Goal: Task Accomplishment & Management: Use online tool/utility

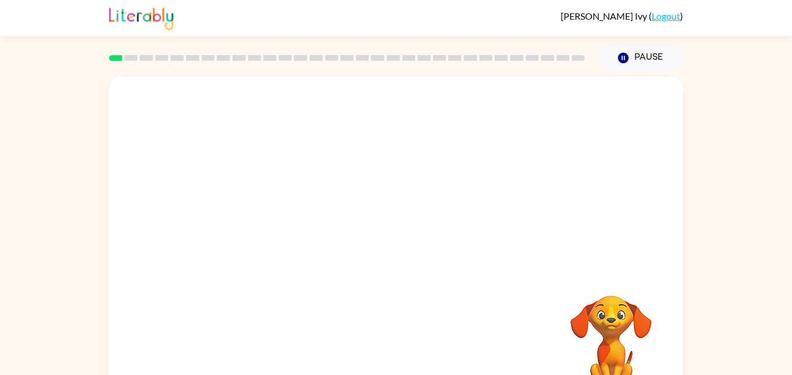
click at [447, 260] on div at bounding box center [396, 174] width 574 height 195
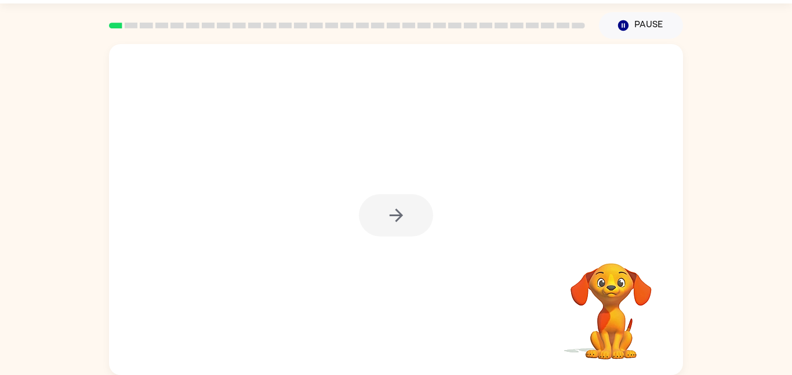
click at [398, 217] on div at bounding box center [396, 215] width 74 height 42
click at [398, 217] on icon "button" at bounding box center [395, 215] width 13 height 13
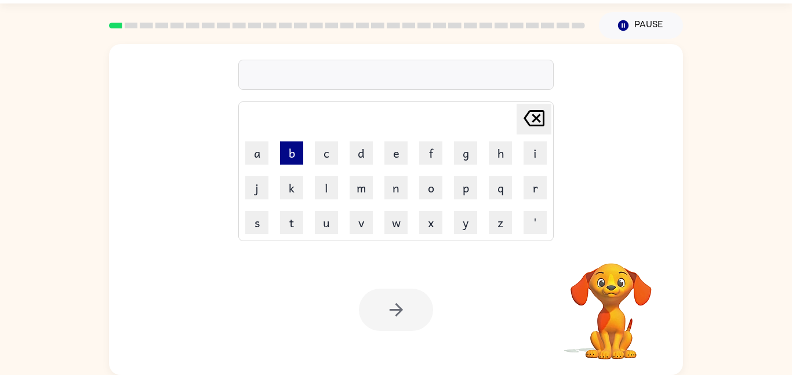
click at [286, 153] on button "b" at bounding box center [291, 153] width 23 height 23
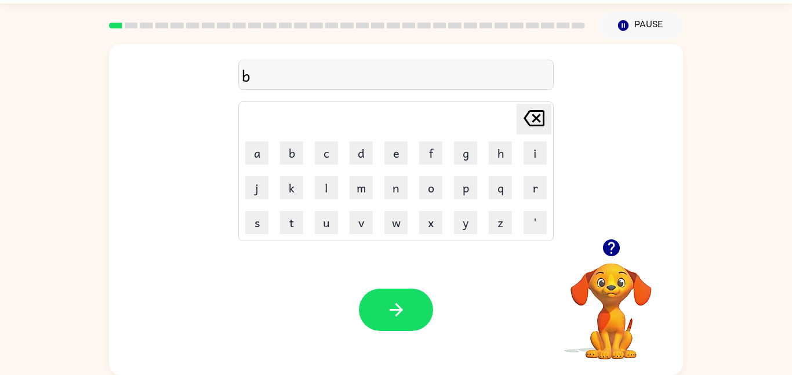
click at [431, 201] on td "o" at bounding box center [431, 188] width 34 height 34
click at [430, 185] on button "o" at bounding box center [430, 187] width 23 height 23
click at [355, 157] on button "d" at bounding box center [361, 153] width 23 height 23
click at [393, 161] on button "e" at bounding box center [395, 153] width 23 height 23
click at [522, 182] on td "r" at bounding box center [535, 188] width 34 height 34
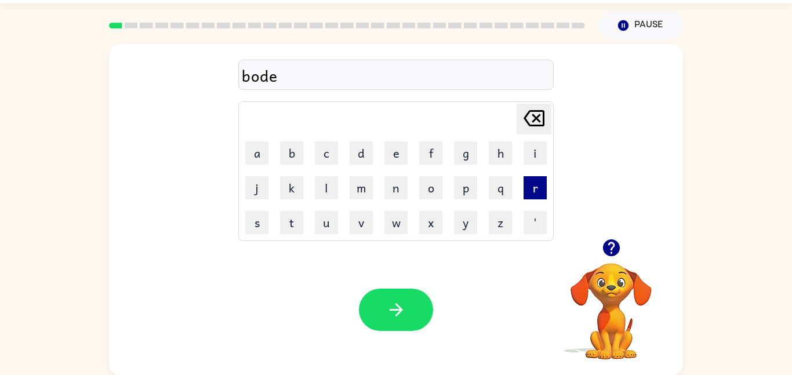
click at [541, 190] on button "r" at bounding box center [535, 187] width 23 height 23
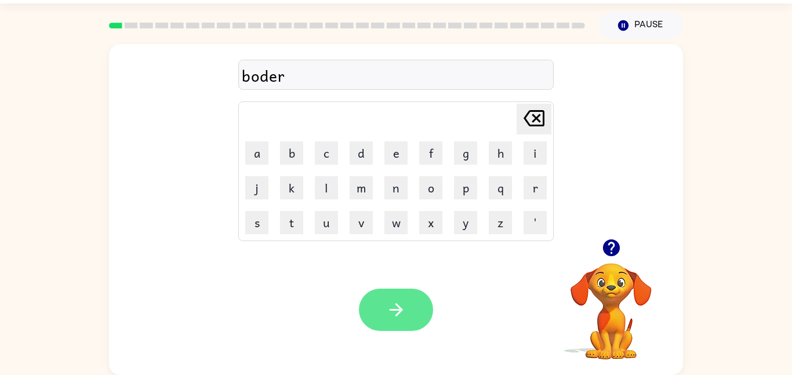
click at [414, 307] on button "button" at bounding box center [396, 310] width 74 height 42
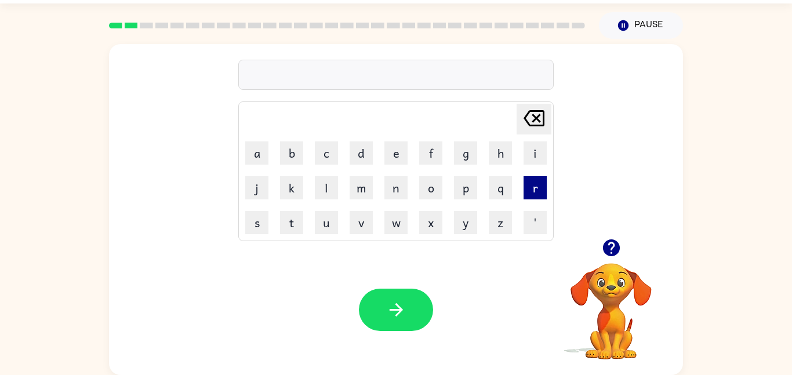
click at [531, 191] on button "r" at bounding box center [535, 187] width 23 height 23
click at [261, 155] on button "a" at bounding box center [256, 153] width 23 height 23
click at [391, 190] on button "n" at bounding box center [395, 187] width 23 height 23
click at [367, 153] on button "d" at bounding box center [361, 153] width 23 height 23
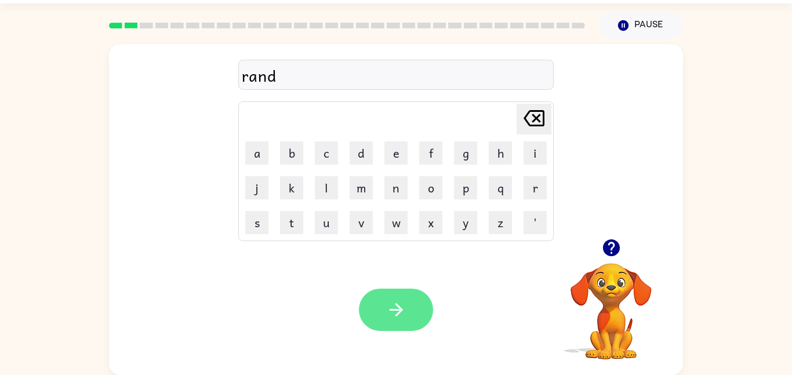
click at [394, 300] on icon "button" at bounding box center [396, 310] width 20 height 20
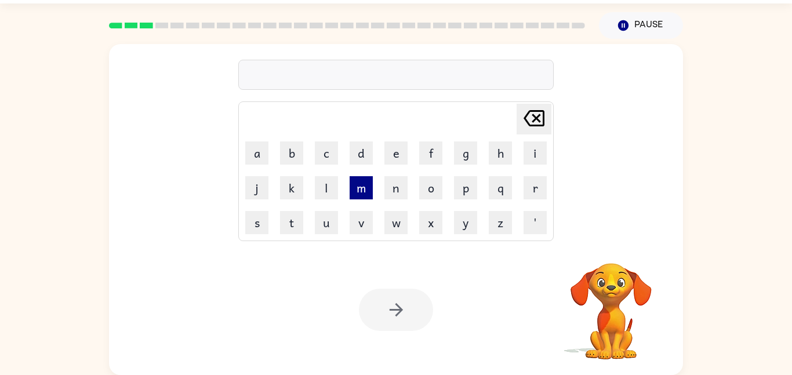
click at [361, 191] on button "m" at bounding box center [361, 187] width 23 height 23
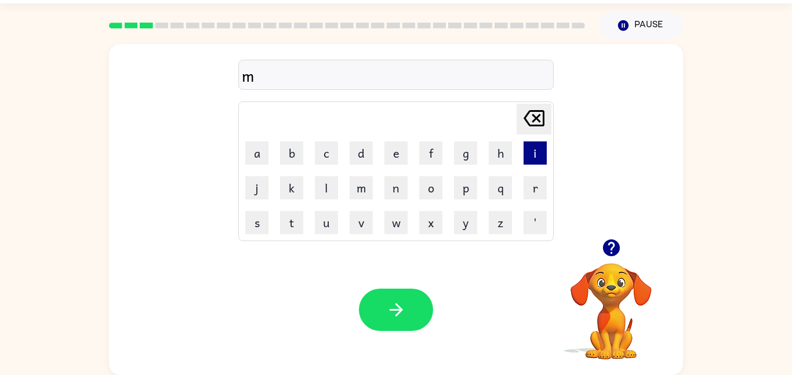
click at [534, 161] on button "i" at bounding box center [535, 153] width 23 height 23
click at [269, 226] on td "s" at bounding box center [257, 223] width 34 height 34
click at [256, 227] on button "s" at bounding box center [256, 222] width 23 height 23
click at [503, 158] on button "h" at bounding box center [500, 153] width 23 height 23
click at [398, 152] on button "e" at bounding box center [395, 153] width 23 height 23
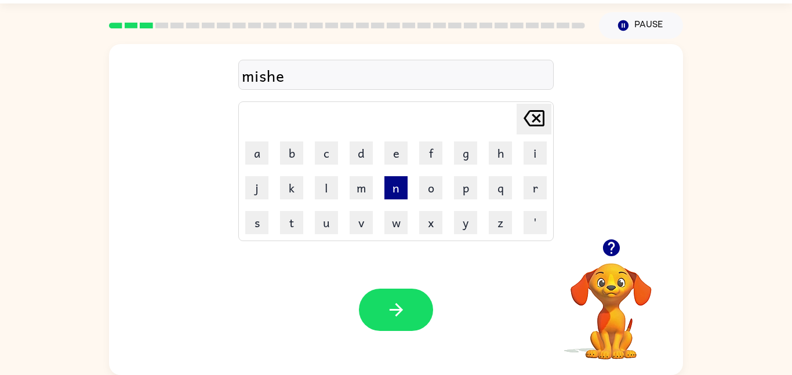
click at [394, 188] on button "n" at bounding box center [395, 187] width 23 height 23
click at [398, 192] on button "n" at bounding box center [395, 187] width 23 height 23
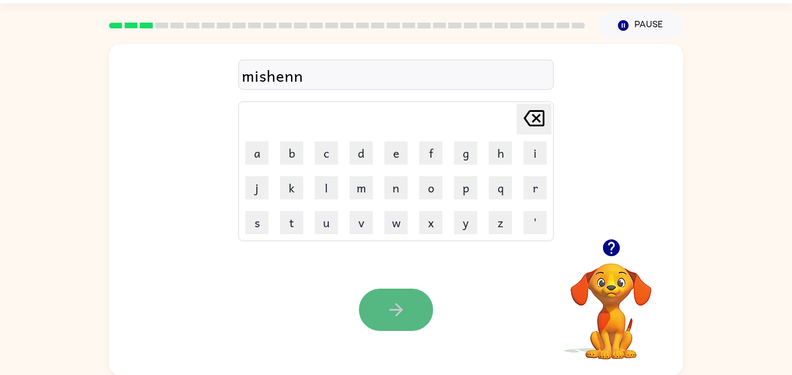
click at [418, 293] on button "button" at bounding box center [396, 310] width 74 height 42
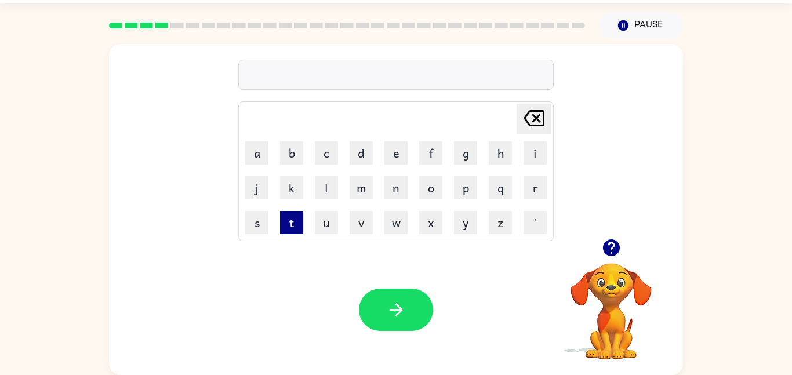
click at [289, 227] on button "t" at bounding box center [291, 222] width 23 height 23
click at [521, 188] on td "r" at bounding box center [535, 188] width 34 height 34
click at [534, 191] on button "r" at bounding box center [535, 187] width 23 height 23
click at [541, 159] on button "i" at bounding box center [535, 153] width 23 height 23
click at [396, 186] on button "n" at bounding box center [395, 187] width 23 height 23
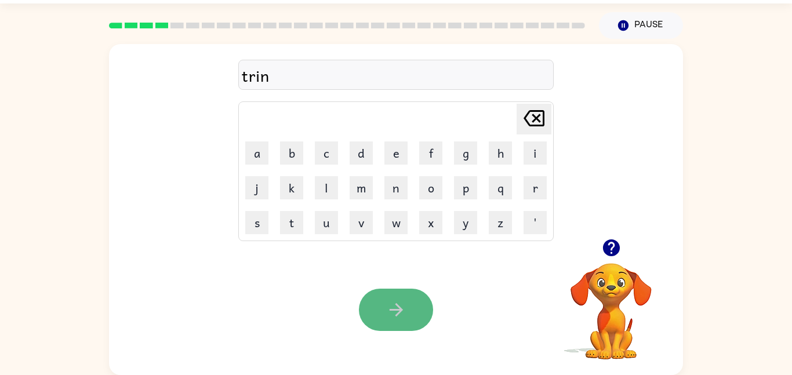
click at [400, 303] on icon "button" at bounding box center [396, 310] width 20 height 20
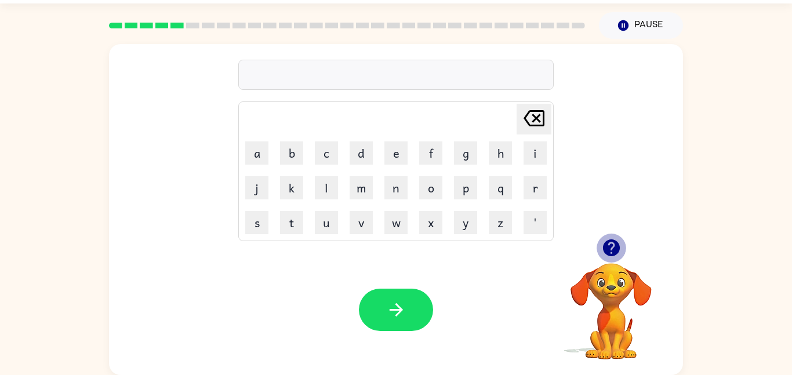
click at [609, 248] on icon "button" at bounding box center [611, 248] width 17 height 17
click at [605, 236] on button "button" at bounding box center [612, 248] width 30 height 30
click at [364, 144] on button "d" at bounding box center [361, 153] width 23 height 23
click at [398, 145] on button "e" at bounding box center [395, 153] width 23 height 23
click at [424, 161] on button "f" at bounding box center [430, 153] width 23 height 23
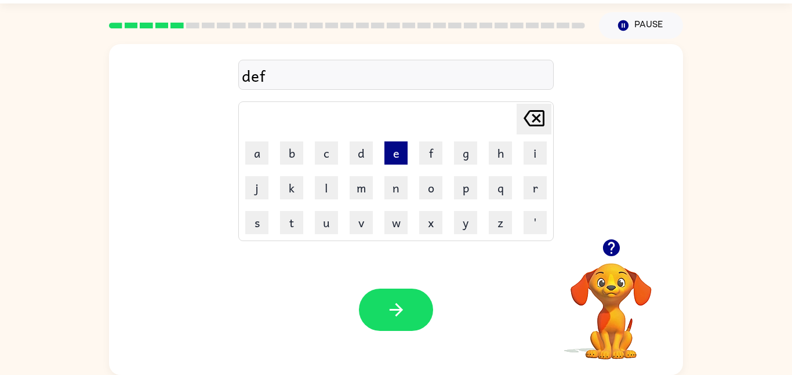
click at [393, 153] on button "e" at bounding box center [395, 153] width 23 height 23
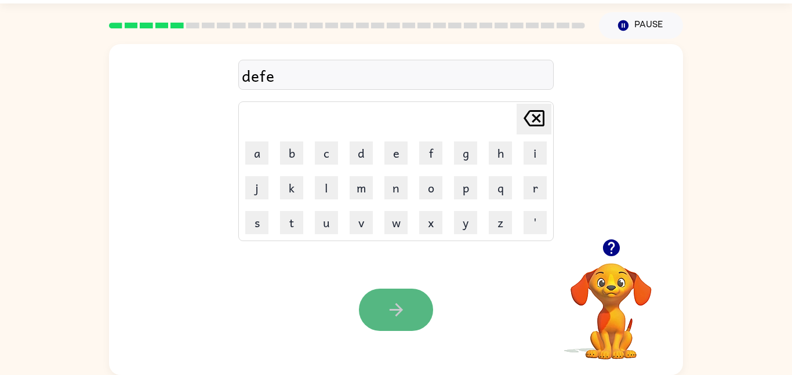
click at [392, 323] on button "button" at bounding box center [396, 310] width 74 height 42
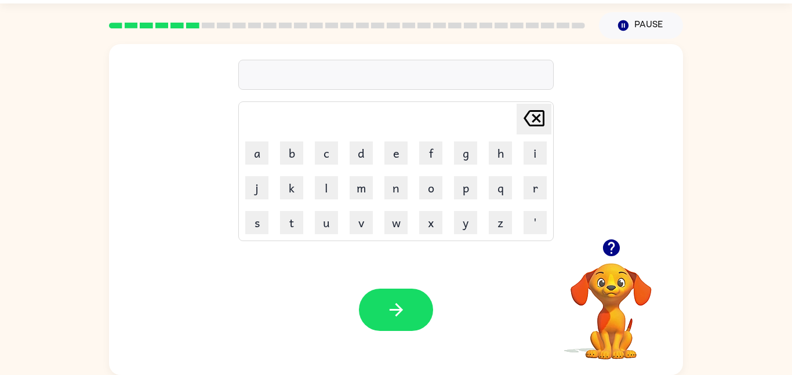
click at [354, 207] on td "v" at bounding box center [361, 223] width 34 height 34
click at [354, 224] on button "v" at bounding box center [361, 222] width 23 height 23
type button "v"
click at [251, 160] on button "a" at bounding box center [256, 153] width 23 height 23
type button "a"
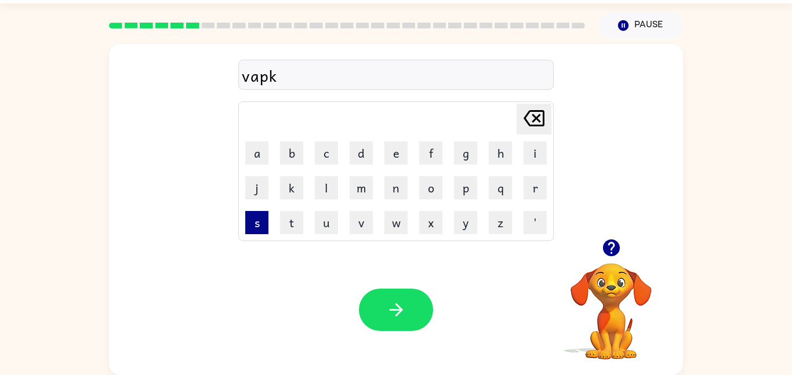
click at [251, 212] on button "s" at bounding box center [256, 222] width 23 height 23
click at [491, 150] on button "h" at bounding box center [500, 153] width 23 height 23
click at [394, 184] on button "n" at bounding box center [395, 187] width 23 height 23
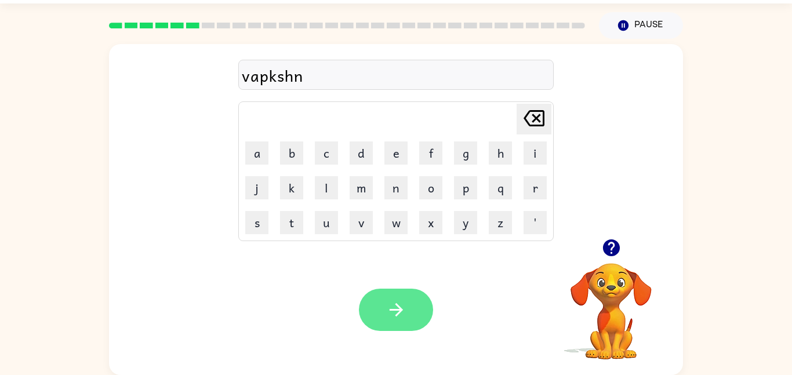
click at [373, 303] on button "button" at bounding box center [396, 310] width 74 height 42
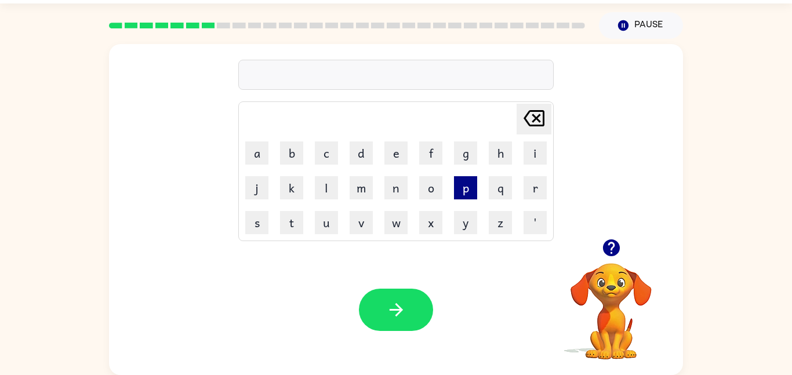
click at [473, 186] on button "p" at bounding box center [465, 187] width 23 height 23
click at [319, 222] on button "u" at bounding box center [326, 222] width 23 height 23
click at [355, 140] on td "d" at bounding box center [361, 153] width 34 height 34
click at [352, 160] on button "d" at bounding box center [361, 153] width 23 height 23
click at [321, 189] on button "l" at bounding box center [326, 187] width 23 height 23
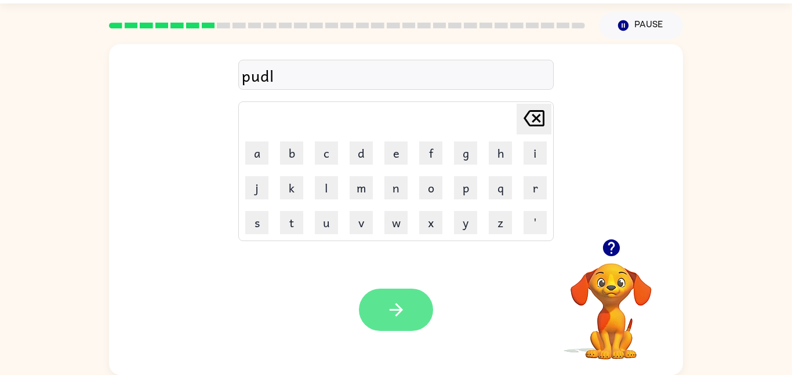
click at [398, 307] on icon "button" at bounding box center [395, 309] width 13 height 13
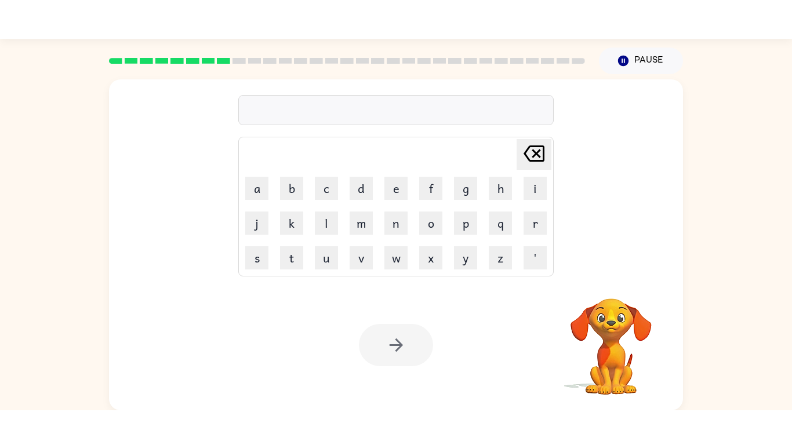
scroll to position [0, 0]
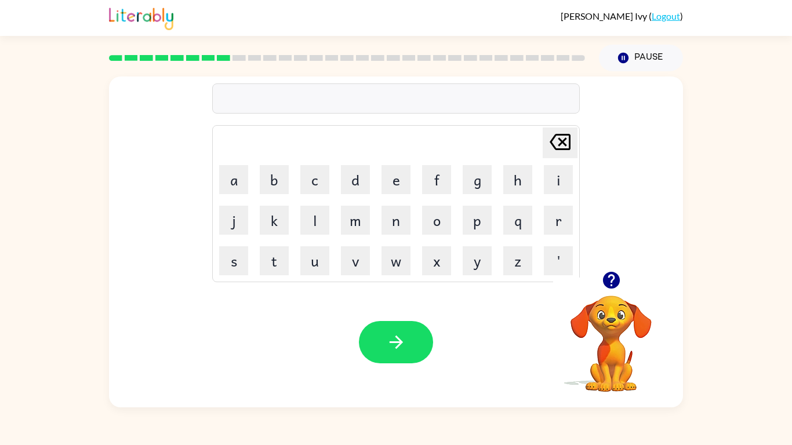
click at [410, 372] on div "Your browser must support playing .mp4 files to use Literably. Please try using…" at bounding box center [396, 342] width 574 height 130
click at [614, 57] on button "Pause Pause" at bounding box center [641, 58] width 84 height 27
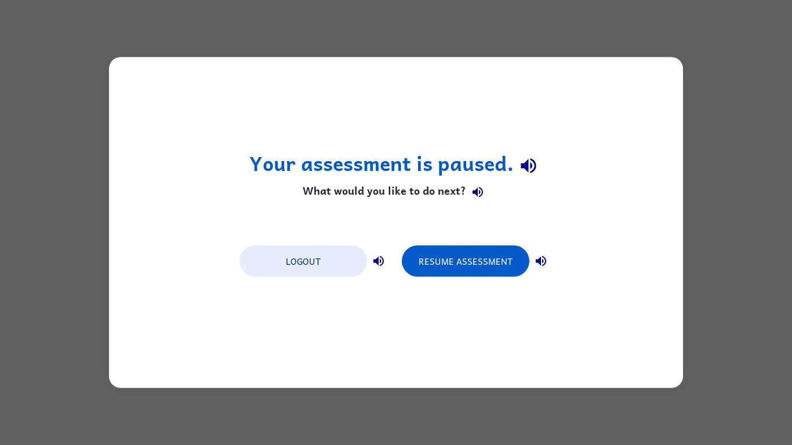
click at [542, 256] on icon "button" at bounding box center [541, 262] width 14 height 14
click at [383, 245] on div "Logout" at bounding box center [315, 260] width 151 height 32
click at [427, 268] on button "Resume Assessment" at bounding box center [466, 261] width 128 height 31
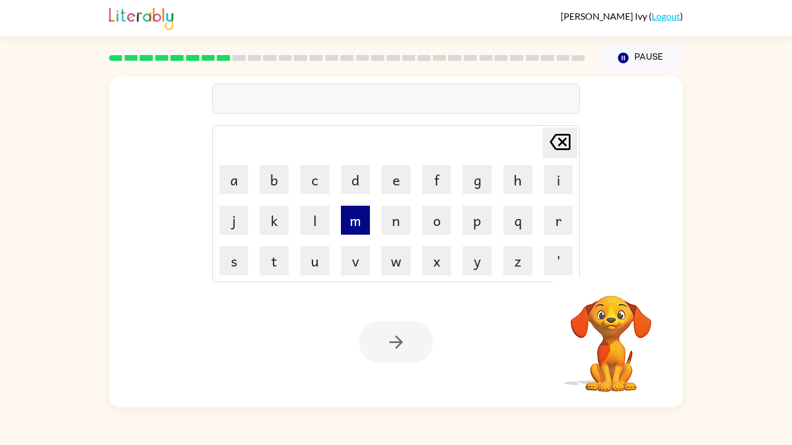
click at [353, 223] on button "m" at bounding box center [355, 220] width 29 height 29
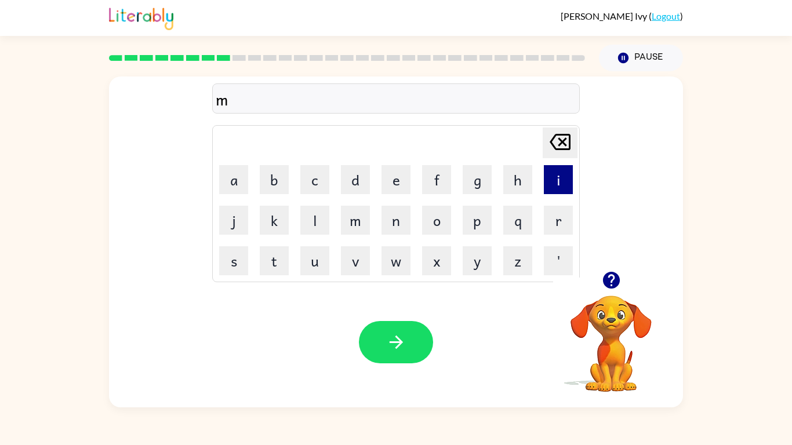
click at [557, 176] on button "i" at bounding box center [558, 179] width 29 height 29
click at [267, 233] on button "k" at bounding box center [274, 220] width 29 height 29
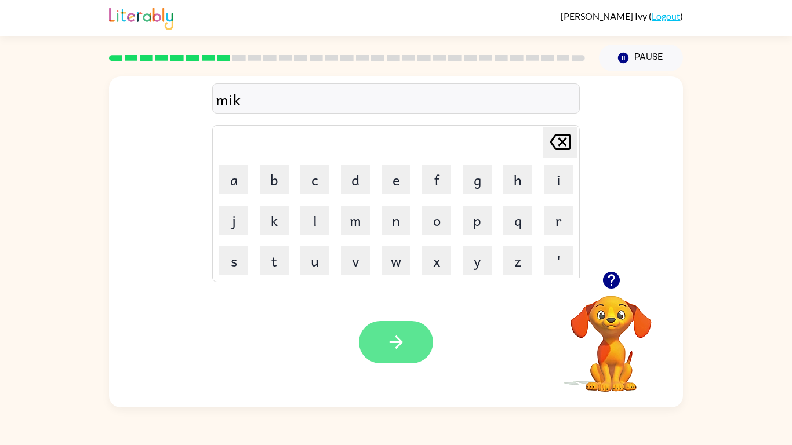
click at [393, 357] on button "button" at bounding box center [396, 342] width 74 height 42
click at [354, 276] on td "v" at bounding box center [355, 260] width 39 height 39
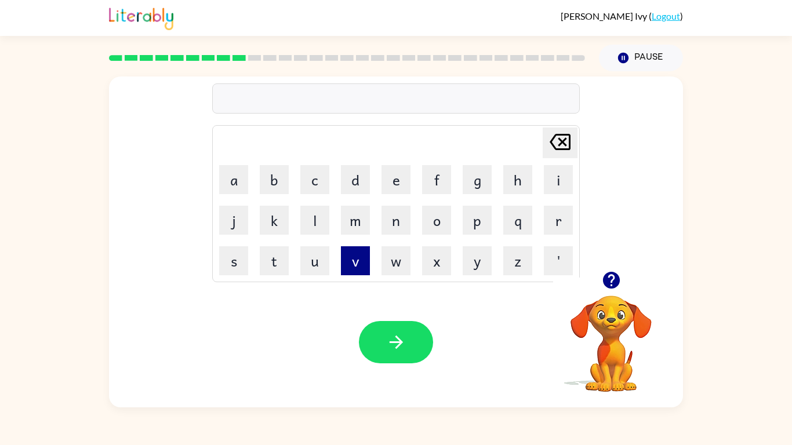
click at [356, 269] on button "v" at bounding box center [355, 260] width 29 height 29
type button "v"
click at [341, 246] on button "v" at bounding box center [355, 260] width 29 height 29
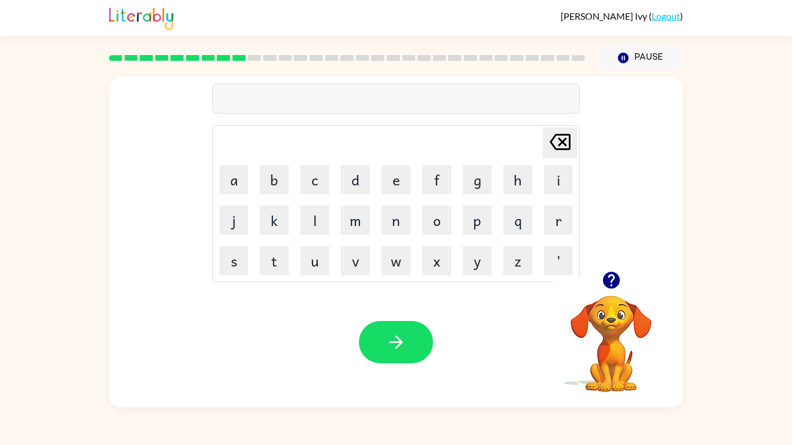
click at [363, 128] on td "[PERSON_NAME] last character input" at bounding box center [396, 143] width 364 height 32
click at [431, 216] on button "o" at bounding box center [436, 220] width 29 height 29
type button "o"
click at [422, 206] on button "o" at bounding box center [436, 220] width 29 height 29
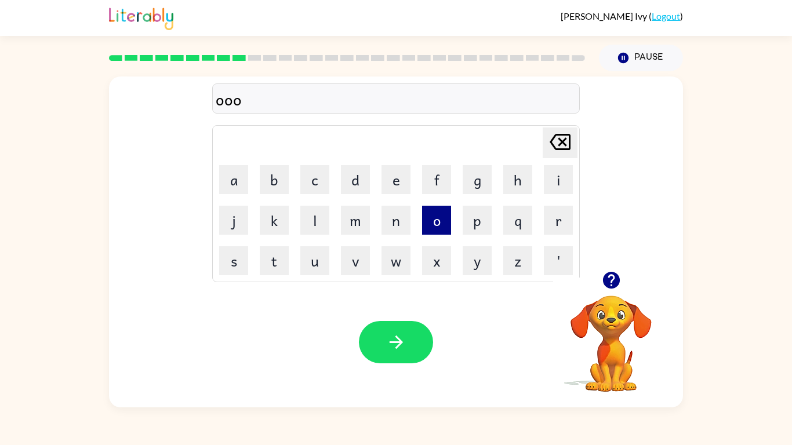
click at [422, 206] on button "o" at bounding box center [436, 220] width 29 height 29
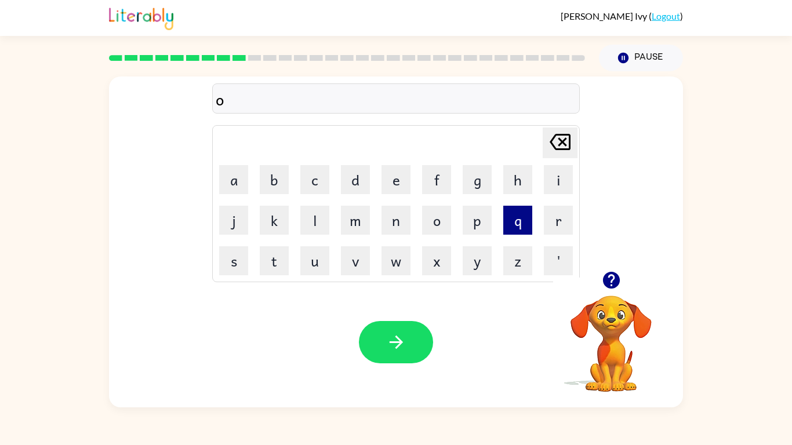
click at [513, 213] on button "q" at bounding box center [517, 220] width 29 height 29
click at [510, 183] on button "h" at bounding box center [517, 179] width 29 height 29
type button "h"
click at [503, 165] on button "h" at bounding box center [517, 179] width 29 height 29
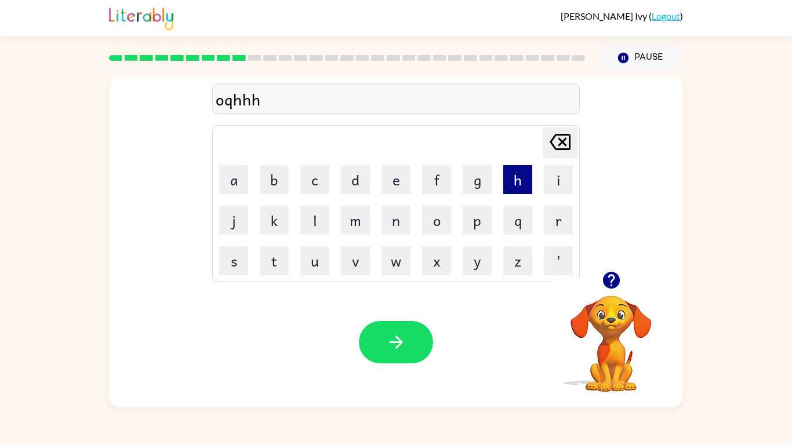
click at [503, 165] on button "h" at bounding box center [517, 179] width 29 height 29
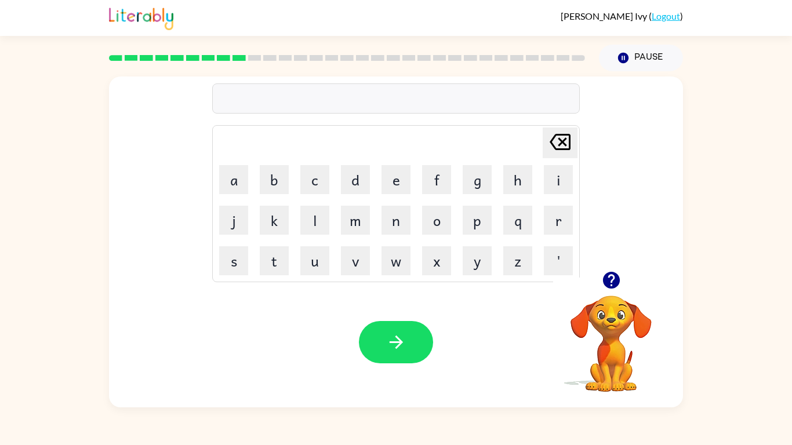
click at [607, 276] on icon "button" at bounding box center [611, 280] width 17 height 17
click at [355, 227] on button "m" at bounding box center [355, 220] width 29 height 29
click at [565, 180] on button "i" at bounding box center [558, 179] width 29 height 29
click at [358, 180] on button "d" at bounding box center [355, 179] width 29 height 29
click at [348, 223] on button "m" at bounding box center [355, 220] width 29 height 29
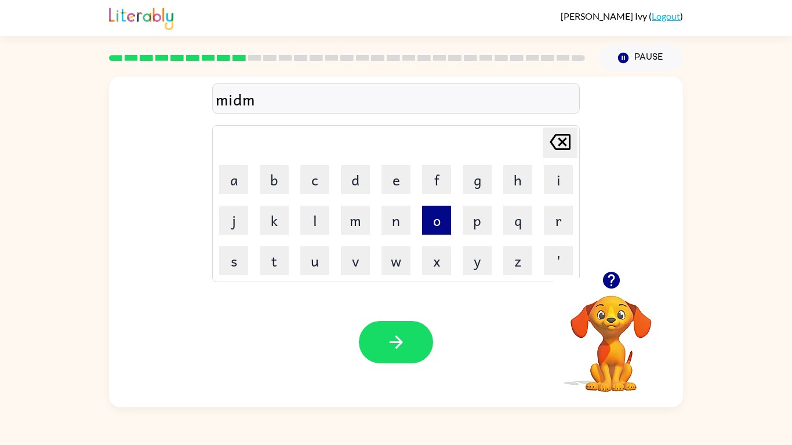
click at [427, 212] on button "o" at bounding box center [436, 220] width 29 height 29
click at [565, 233] on button "r" at bounding box center [558, 220] width 29 height 29
click at [545, 181] on button "i" at bounding box center [558, 179] width 29 height 29
click at [394, 230] on button "n" at bounding box center [396, 220] width 29 height 29
click at [477, 167] on button "g" at bounding box center [477, 179] width 29 height 29
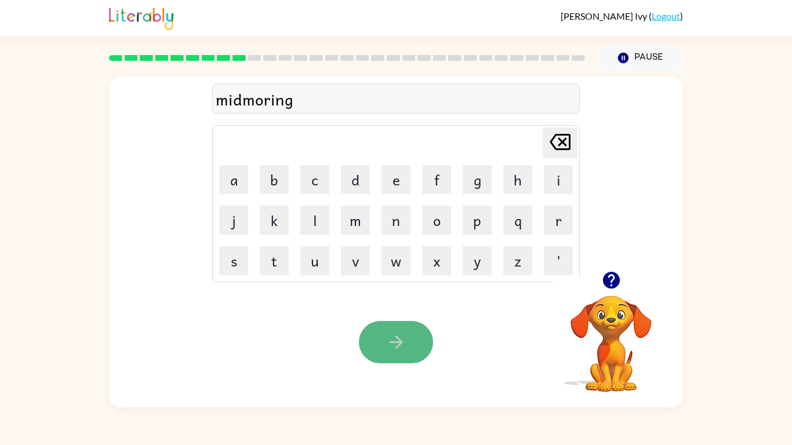
click at [366, 338] on button "button" at bounding box center [396, 342] width 74 height 42
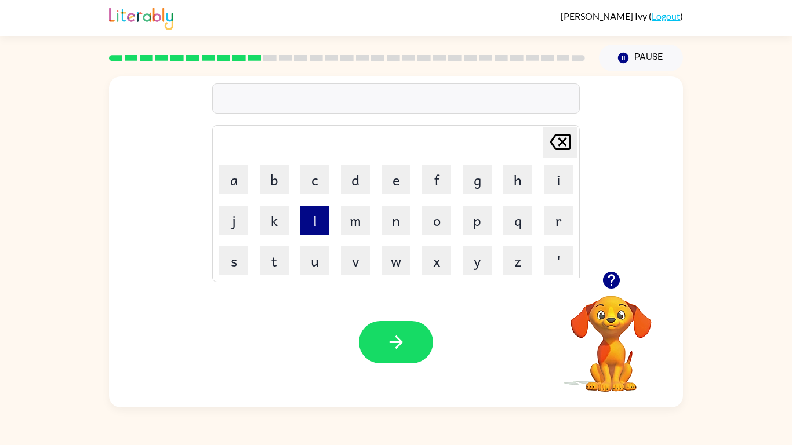
click at [329, 228] on button "l" at bounding box center [314, 220] width 29 height 29
click at [601, 272] on icon "button" at bounding box center [611, 280] width 20 height 20
click at [355, 182] on button "d" at bounding box center [355, 179] width 29 height 29
click at [561, 180] on button "i" at bounding box center [558, 179] width 29 height 29
type button "i"
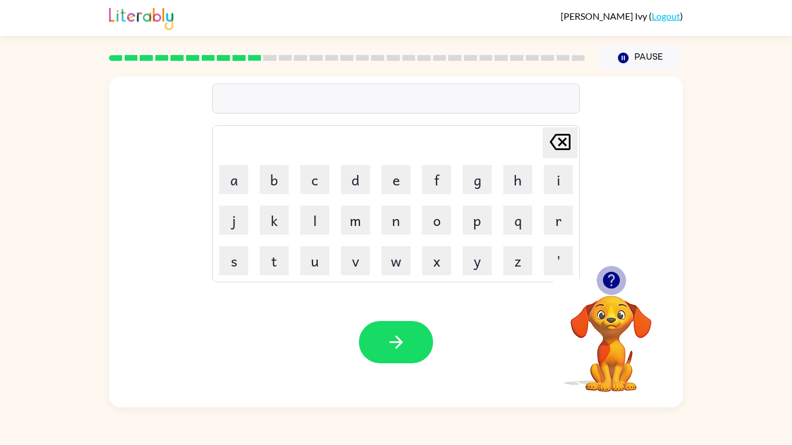
click at [598, 281] on button "button" at bounding box center [612, 281] width 30 height 30
click at [343, 184] on button "d" at bounding box center [355, 179] width 29 height 29
click at [552, 176] on button "i" at bounding box center [558, 179] width 29 height 29
click at [241, 265] on button "s" at bounding box center [233, 260] width 29 height 29
click at [285, 259] on button "t" at bounding box center [274, 260] width 29 height 29
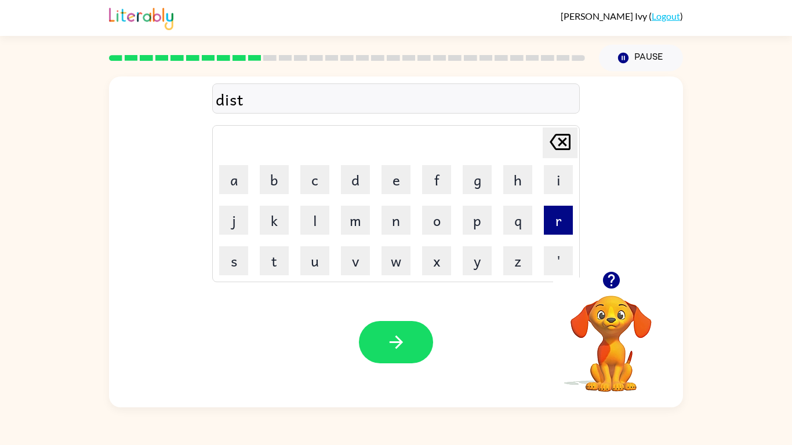
click at [553, 228] on button "r" at bounding box center [558, 220] width 29 height 29
click at [324, 259] on button "u" at bounding box center [314, 260] width 29 height 29
click at [266, 262] on button "t" at bounding box center [274, 260] width 29 height 29
type button "t"
click at [228, 267] on button "s" at bounding box center [233, 260] width 29 height 29
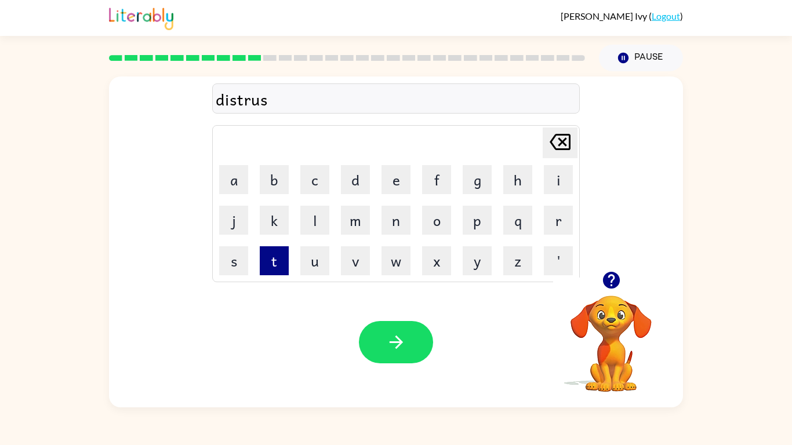
click at [273, 255] on button "t" at bounding box center [274, 260] width 29 height 29
click at [603, 282] on icon "button" at bounding box center [611, 280] width 20 height 20
click at [603, 282] on video "Your browser must support playing .mp4 files to use Literably. Please try using…" at bounding box center [611, 336] width 116 height 116
click at [600, 310] on video "Your browser must support playing .mp4 files to use Literably. Please try using…" at bounding box center [611, 336] width 116 height 116
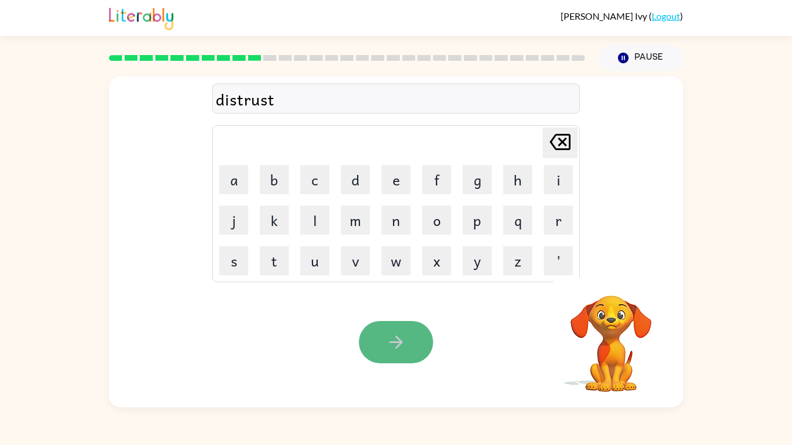
click at [384, 341] on button "button" at bounding box center [396, 342] width 74 height 42
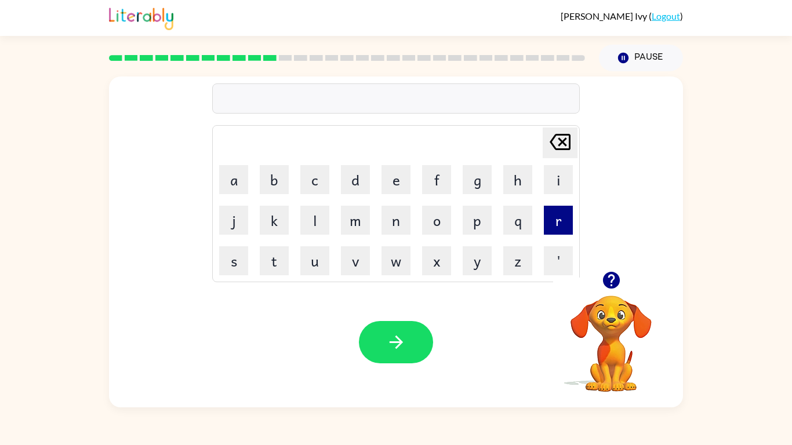
click at [549, 226] on button "r" at bounding box center [558, 220] width 29 height 29
click at [442, 215] on button "o" at bounding box center [436, 220] width 29 height 29
click at [320, 262] on button "u" at bounding box center [314, 260] width 29 height 29
click at [359, 179] on button "d" at bounding box center [355, 179] width 29 height 29
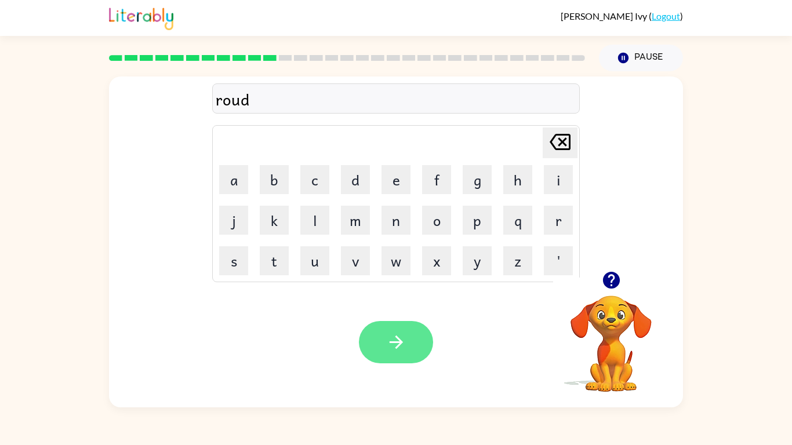
click at [375, 342] on button "button" at bounding box center [396, 342] width 74 height 42
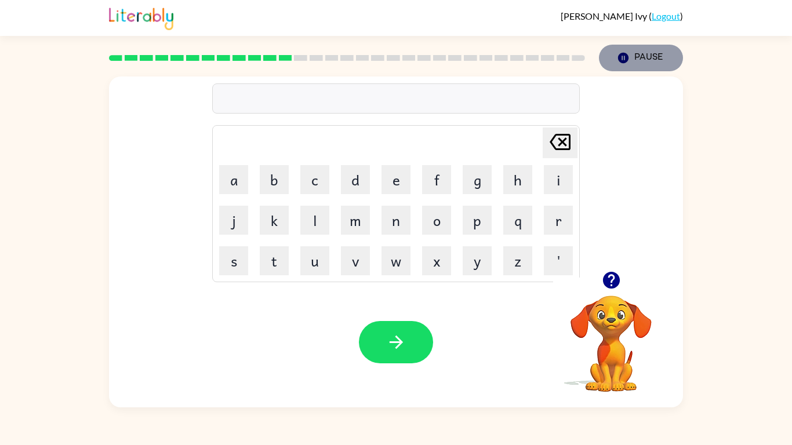
click at [634, 61] on button "Pause Pause" at bounding box center [641, 58] width 84 height 27
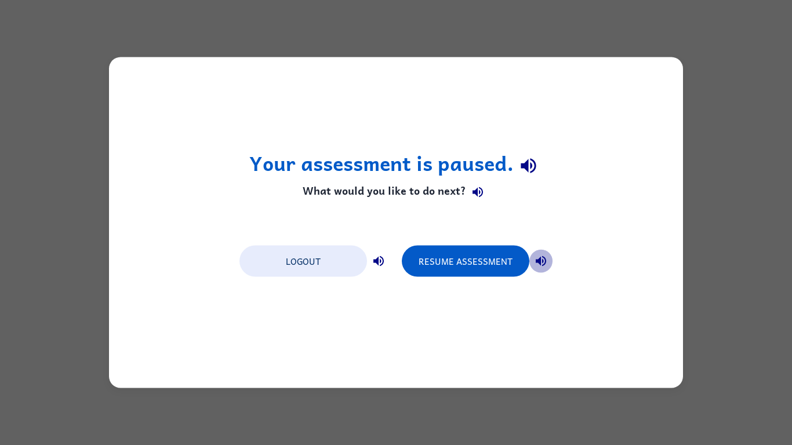
click at [538, 257] on icon "button" at bounding box center [541, 262] width 14 height 14
click at [376, 257] on icon "button" at bounding box center [379, 262] width 14 height 14
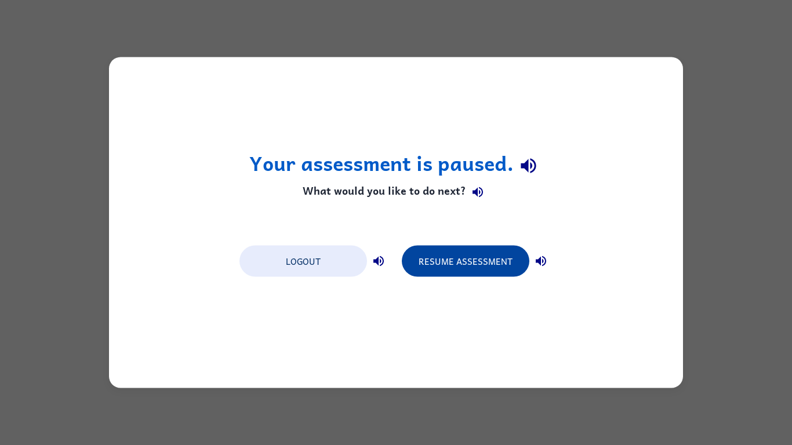
click at [456, 269] on button "Resume Assessment" at bounding box center [466, 261] width 128 height 31
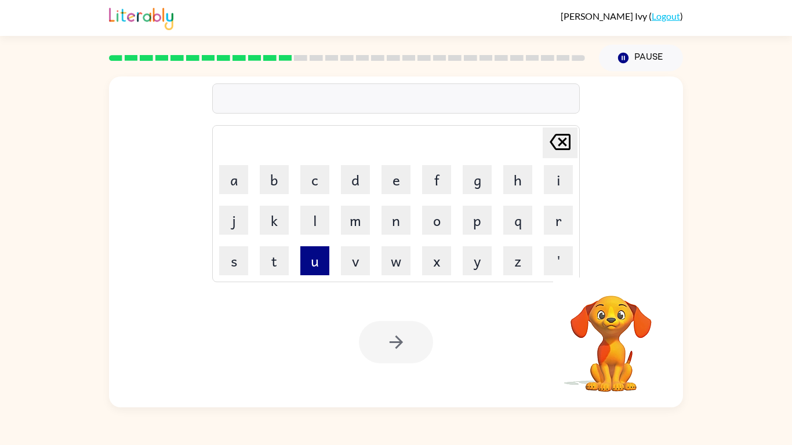
click at [306, 269] on button "u" at bounding box center [314, 260] width 29 height 29
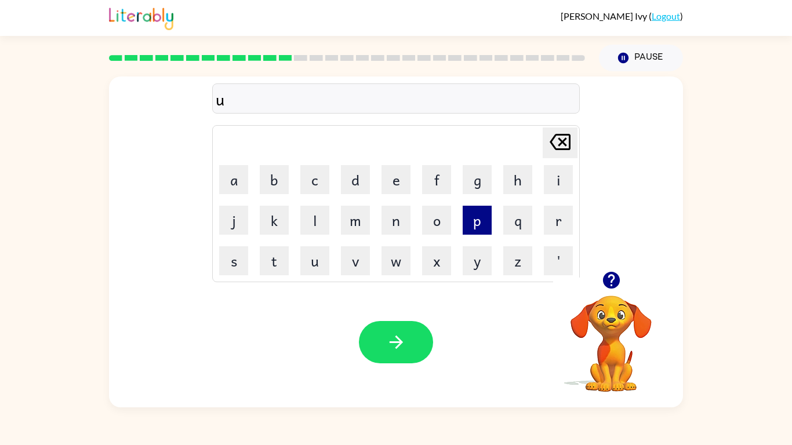
click at [481, 234] on button "p" at bounding box center [477, 220] width 29 height 29
click at [476, 189] on button "g" at bounding box center [477, 179] width 29 height 29
click at [574, 220] on td "r" at bounding box center [558, 220] width 39 height 39
click at [547, 220] on button "r" at bounding box center [558, 220] width 29 height 29
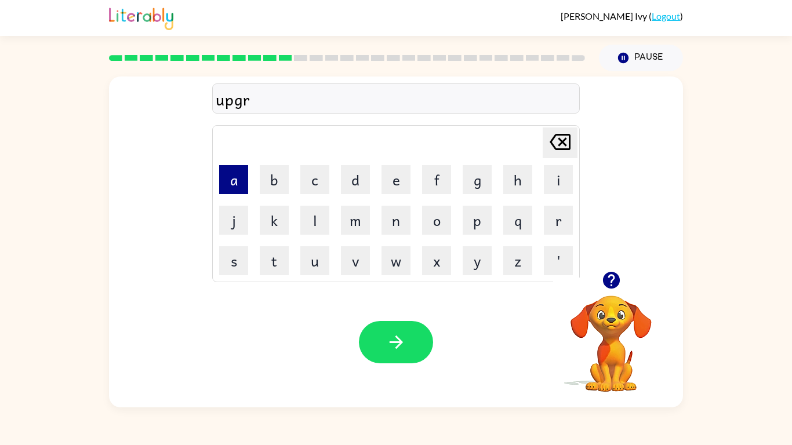
click at [237, 170] on button "a" at bounding box center [233, 179] width 29 height 29
click at [594, 275] on div at bounding box center [611, 281] width 116 height 30
click at [621, 273] on button "button" at bounding box center [612, 281] width 30 height 30
click at [604, 286] on icon "button" at bounding box center [611, 280] width 20 height 20
click at [347, 189] on button "d" at bounding box center [355, 179] width 29 height 29
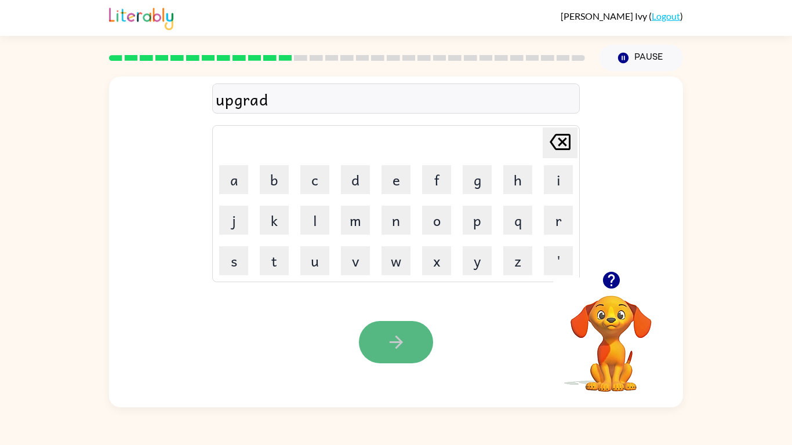
click at [364, 342] on button "button" at bounding box center [396, 342] width 74 height 42
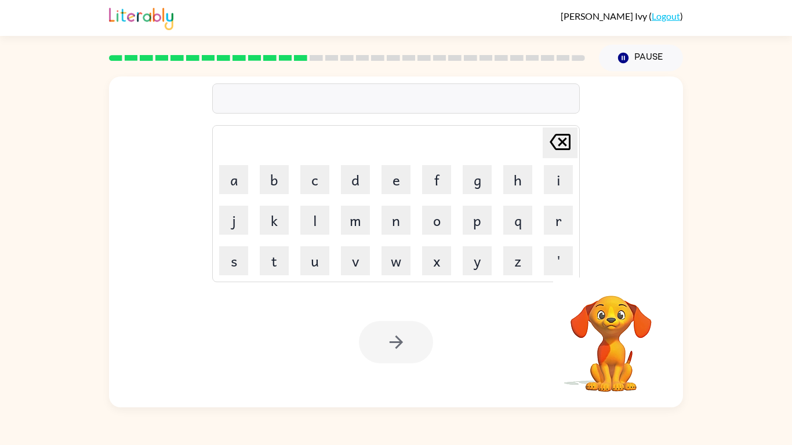
click at [356, 237] on td "m" at bounding box center [355, 220] width 39 height 39
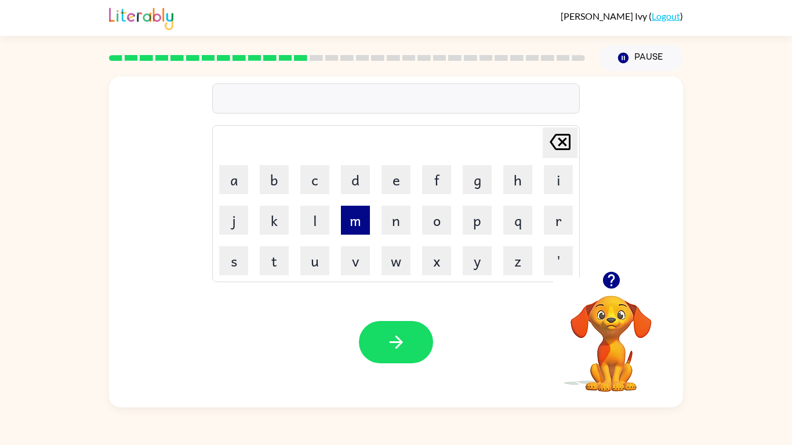
click at [350, 230] on button "m" at bounding box center [355, 220] width 29 height 29
click at [217, 183] on td "a" at bounding box center [233, 179] width 39 height 39
click at [237, 195] on td "a" at bounding box center [233, 179] width 39 height 39
click at [233, 183] on button "a" at bounding box center [233, 179] width 29 height 29
click at [362, 176] on button "d" at bounding box center [355, 179] width 29 height 29
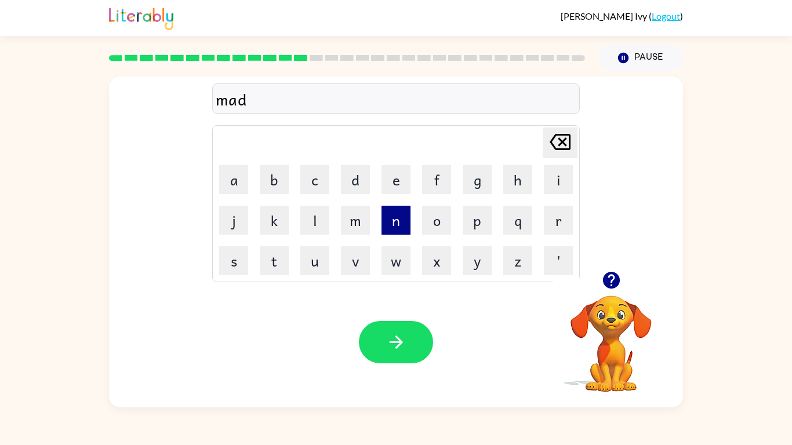
click at [400, 219] on button "n" at bounding box center [396, 220] width 29 height 29
click at [395, 190] on button "e" at bounding box center [396, 179] width 29 height 29
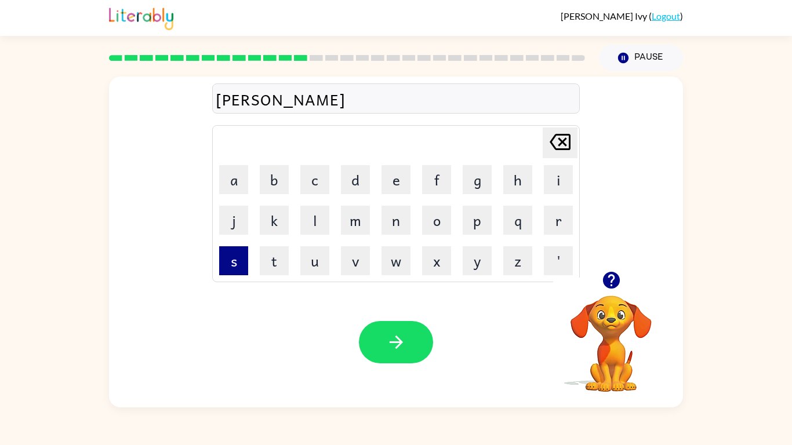
click at [226, 257] on button "s" at bounding box center [233, 260] width 29 height 29
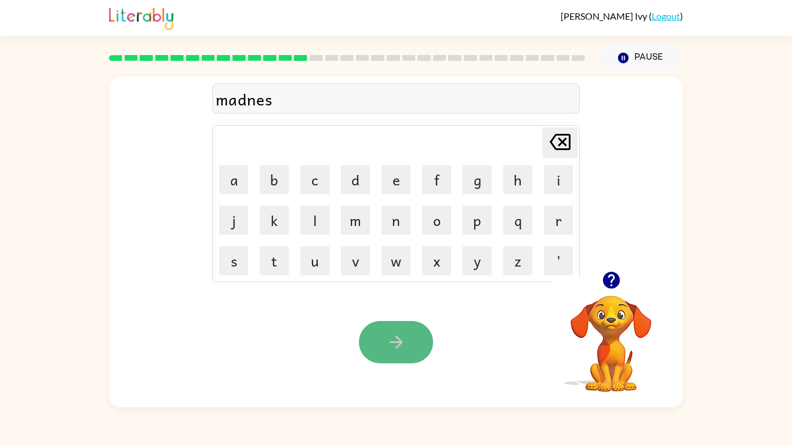
click at [368, 349] on button "button" at bounding box center [396, 342] width 74 height 42
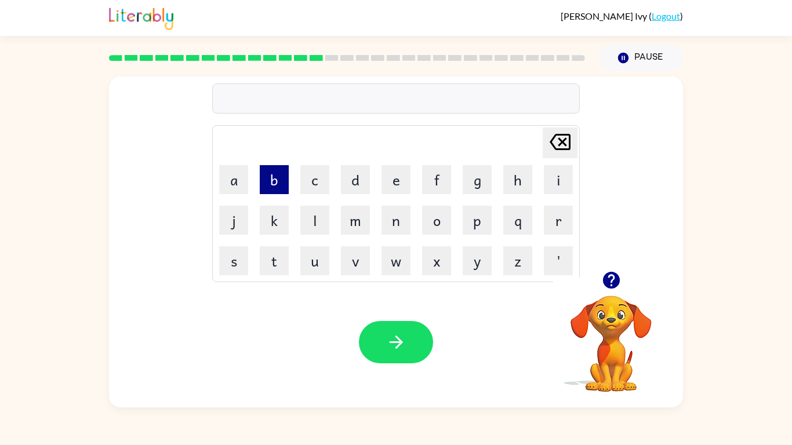
click at [273, 190] on button "b" at bounding box center [274, 179] width 29 height 29
click at [442, 214] on button "o" at bounding box center [436, 220] width 29 height 29
click at [382, 227] on button "n" at bounding box center [396, 220] width 29 height 29
click at [232, 264] on button "s" at bounding box center [233, 260] width 29 height 29
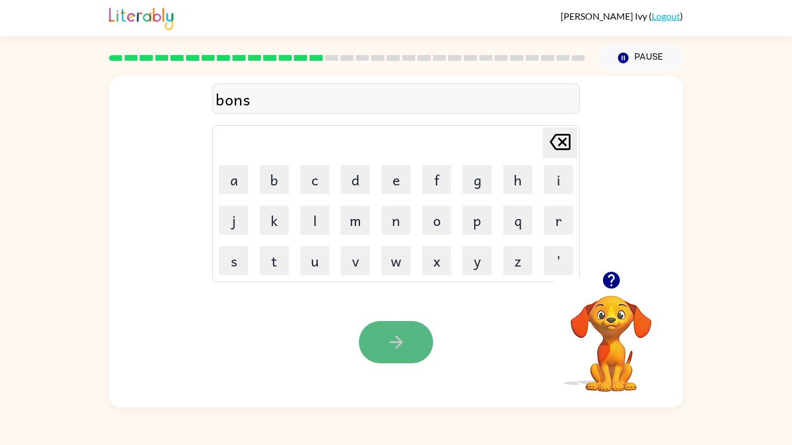
click at [400, 324] on button "button" at bounding box center [396, 342] width 74 height 42
click at [600, 281] on button "button" at bounding box center [612, 281] width 30 height 30
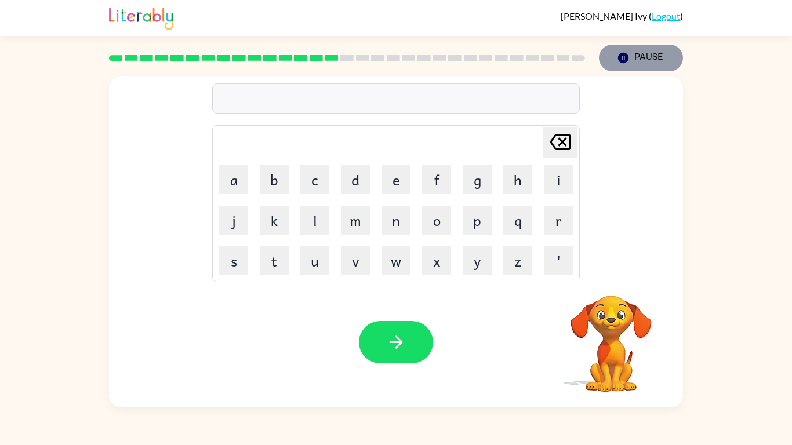
click at [662, 53] on button "Pause Pause" at bounding box center [641, 58] width 84 height 27
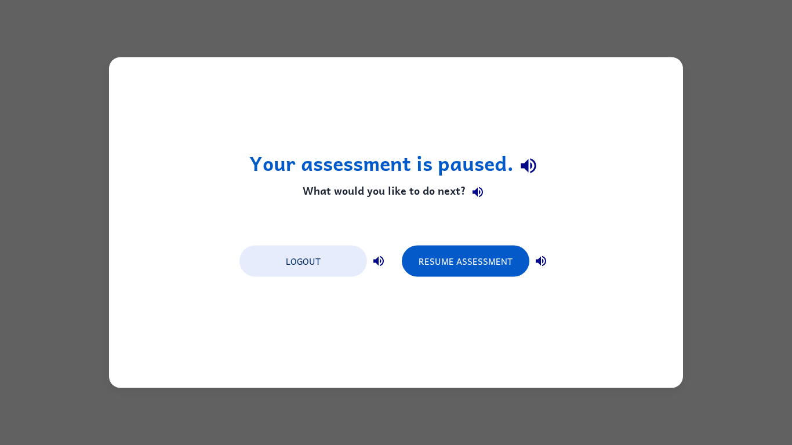
click at [534, 259] on icon "button" at bounding box center [541, 262] width 14 height 14
click at [692, 226] on div "Your assessment is paused. What would you like to do next? Logout Resume Assess…" at bounding box center [396, 222] width 792 height 445
click at [441, 171] on h1 "Your assessment is paused." at bounding box center [396, 166] width 294 height 30
click at [514, 260] on button "Resume Assessment" at bounding box center [466, 261] width 128 height 31
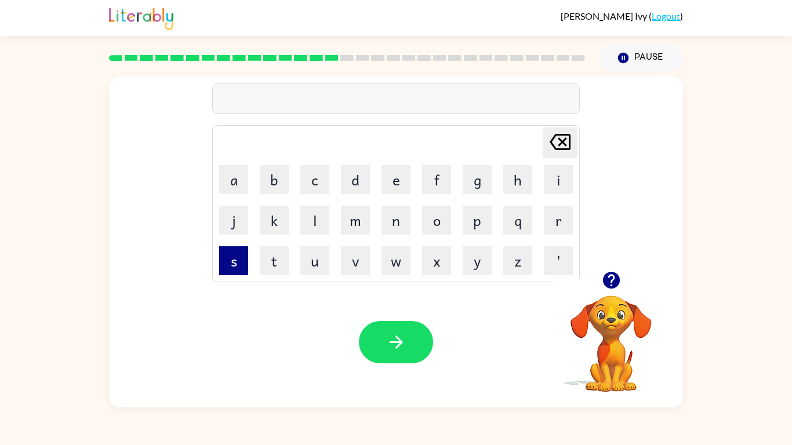
click at [238, 267] on button "s" at bounding box center [233, 260] width 29 height 29
click at [358, 197] on td "d" at bounding box center [355, 179] width 39 height 39
click at [605, 263] on div "s [PERSON_NAME] last character input a b c d e f g h i j k l m n o p q r s t u …" at bounding box center [396, 174] width 574 height 195
click at [609, 275] on icon "button" at bounding box center [611, 280] width 20 height 20
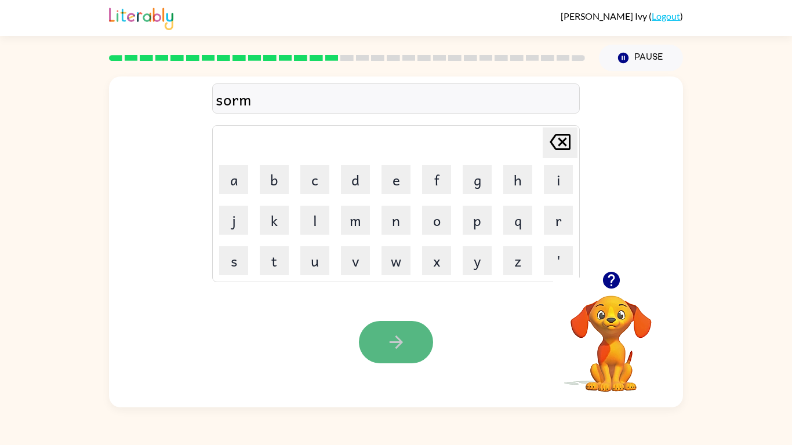
click at [418, 356] on button "button" at bounding box center [396, 342] width 74 height 42
click at [605, 293] on button "button" at bounding box center [612, 281] width 30 height 30
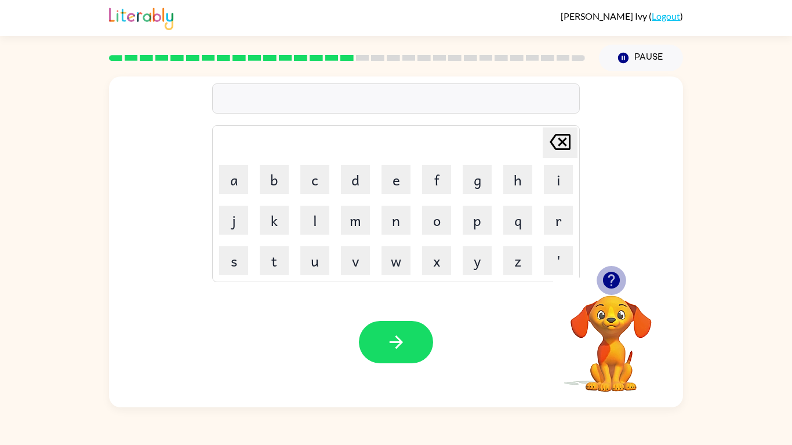
click at [605, 293] on button "button" at bounding box center [612, 281] width 30 height 30
click at [603, 286] on icon "button" at bounding box center [611, 280] width 20 height 20
click at [569, 226] on button "r" at bounding box center [558, 220] width 29 height 29
click at [233, 184] on button "a" at bounding box center [233, 179] width 29 height 29
click at [359, 219] on button "m" at bounding box center [355, 220] width 29 height 29
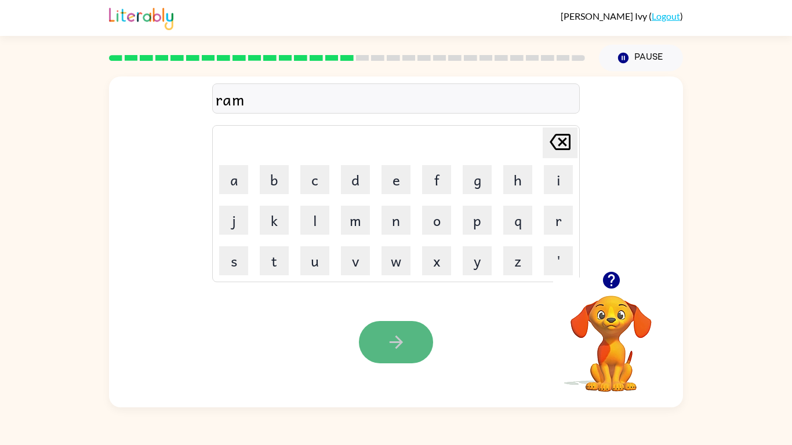
click at [383, 349] on button "button" at bounding box center [396, 342] width 74 height 42
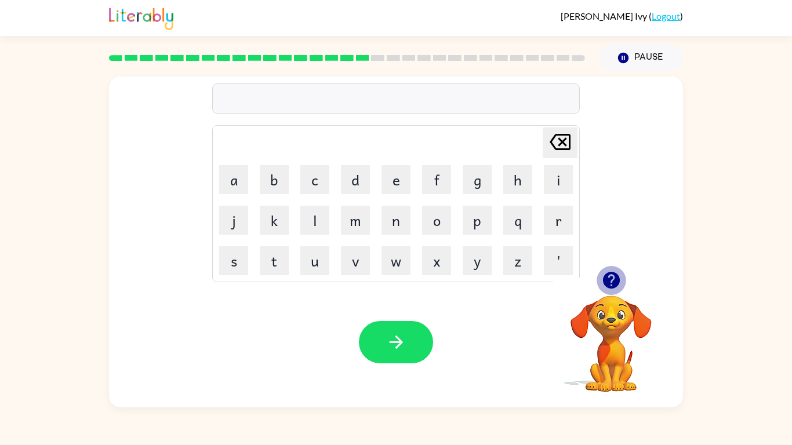
click at [616, 289] on icon "button" at bounding box center [611, 280] width 20 height 20
click at [616, 289] on video "Your browser must support playing .mp4 files to use Literably. Please try using…" at bounding box center [611, 336] width 116 height 116
click at [607, 293] on button "button" at bounding box center [612, 281] width 30 height 30
click at [271, 185] on button "b" at bounding box center [274, 179] width 29 height 29
type button "b"
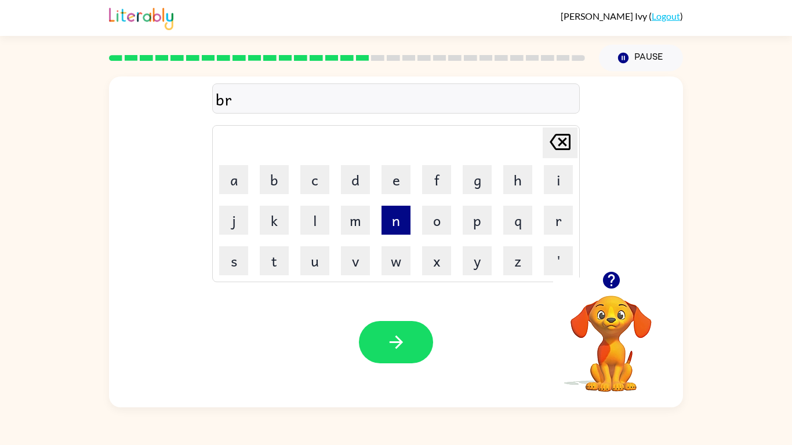
click at [260, 165] on button "b" at bounding box center [274, 179] width 29 height 29
click at [598, 279] on button "button" at bounding box center [612, 281] width 30 height 30
click at [614, 289] on icon "button" at bounding box center [611, 280] width 20 height 20
click at [604, 284] on icon "button" at bounding box center [611, 280] width 17 height 17
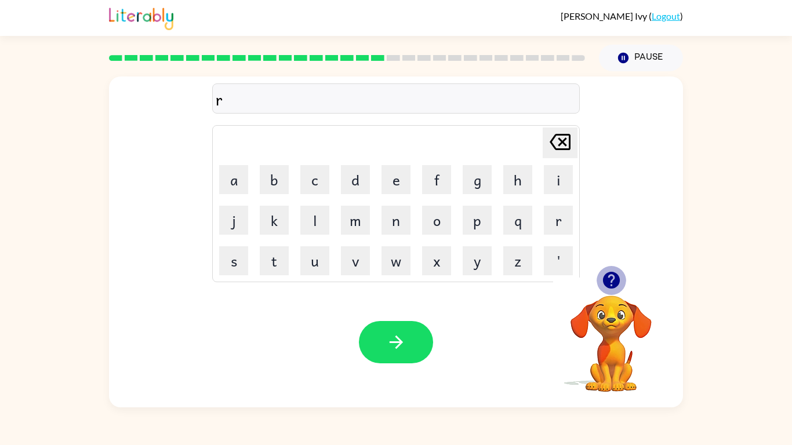
click at [604, 284] on icon "button" at bounding box center [611, 280] width 17 height 17
click at [552, 190] on button "i" at bounding box center [558, 179] width 29 height 29
click at [224, 256] on button "s" at bounding box center [233, 260] width 29 height 29
click at [279, 220] on button "k" at bounding box center [274, 220] width 29 height 29
click at [561, 171] on button "i" at bounding box center [558, 179] width 29 height 29
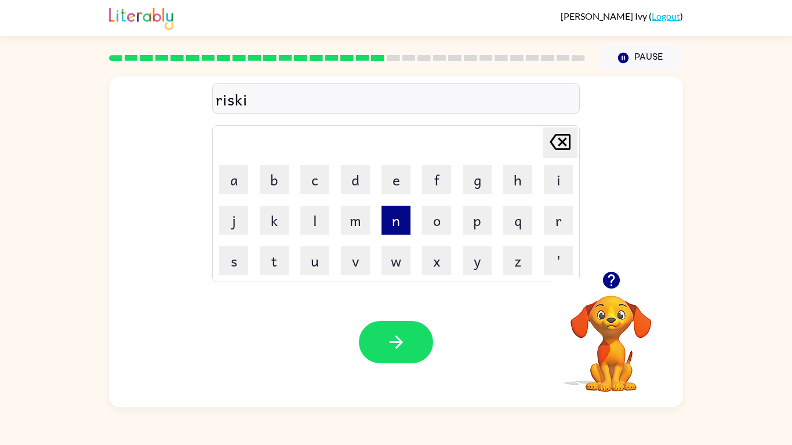
click at [408, 226] on button "n" at bounding box center [396, 220] width 29 height 29
type button "n"
click at [612, 276] on icon "button" at bounding box center [611, 280] width 20 height 20
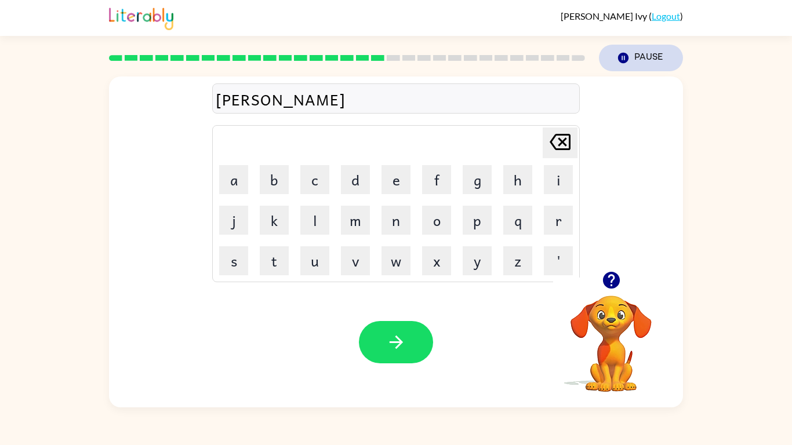
click at [651, 57] on button "Pause Pause" at bounding box center [641, 58] width 84 height 27
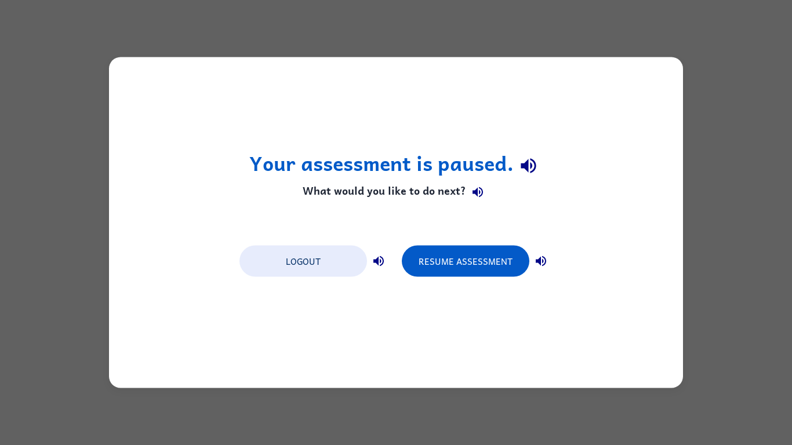
click at [554, 264] on div "Logout Resume Assessment" at bounding box center [396, 260] width 325 height 44
click at [528, 161] on icon "button" at bounding box center [528, 165] width 20 height 20
click at [480, 188] on icon "button" at bounding box center [478, 192] width 10 height 10
click at [540, 257] on icon "button" at bounding box center [541, 261] width 10 height 10
click at [371, 258] on button "button" at bounding box center [378, 261] width 23 height 23
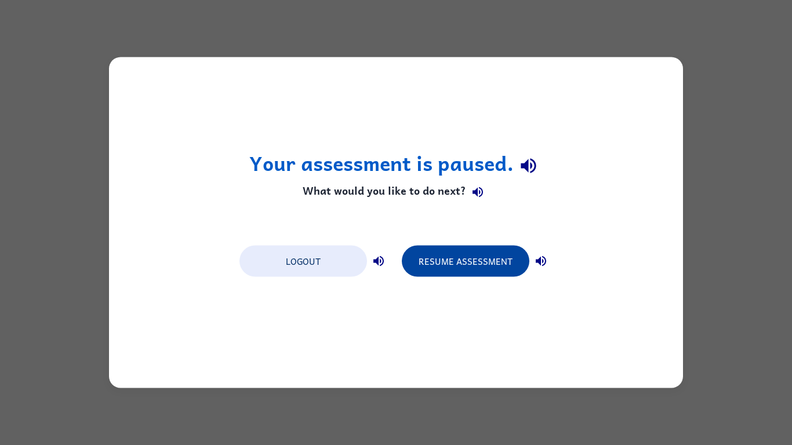
click at [487, 252] on button "Resume Assessment" at bounding box center [466, 261] width 128 height 31
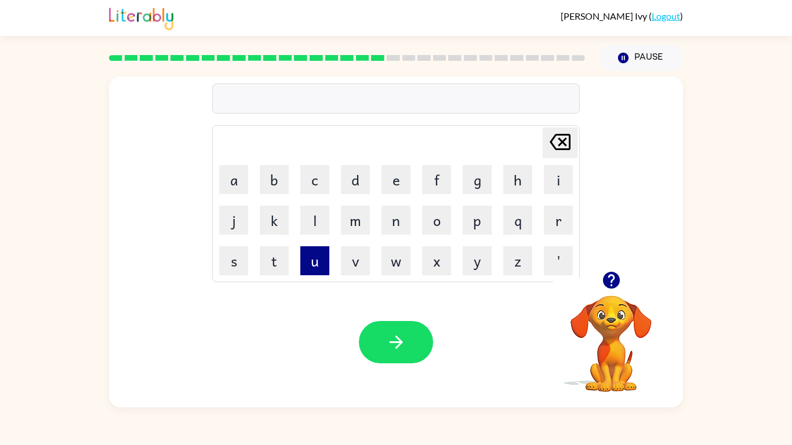
click at [313, 260] on button "u" at bounding box center [314, 260] width 29 height 29
click at [641, 71] on div "Pause Pause" at bounding box center [641, 58] width 98 height 41
click at [641, 61] on button "Pause Pause" at bounding box center [641, 58] width 84 height 27
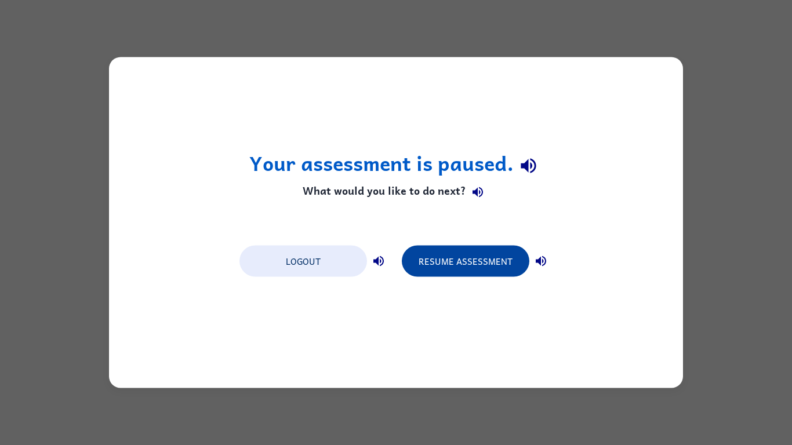
click at [448, 270] on button "Resume Assessment" at bounding box center [466, 261] width 128 height 31
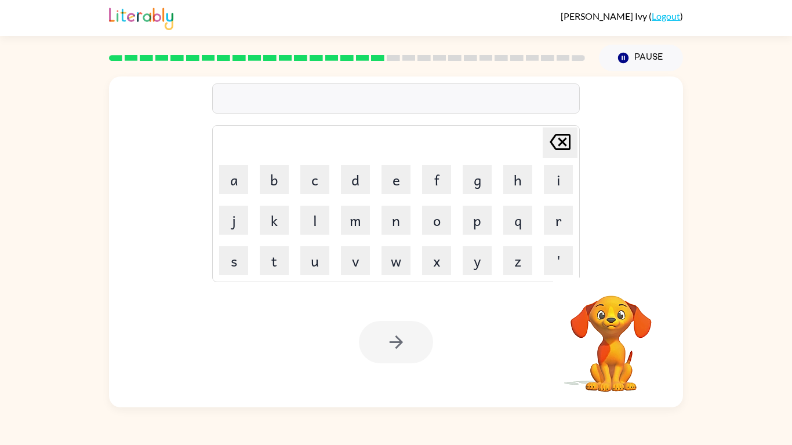
click at [335, 90] on div at bounding box center [396, 99] width 368 height 30
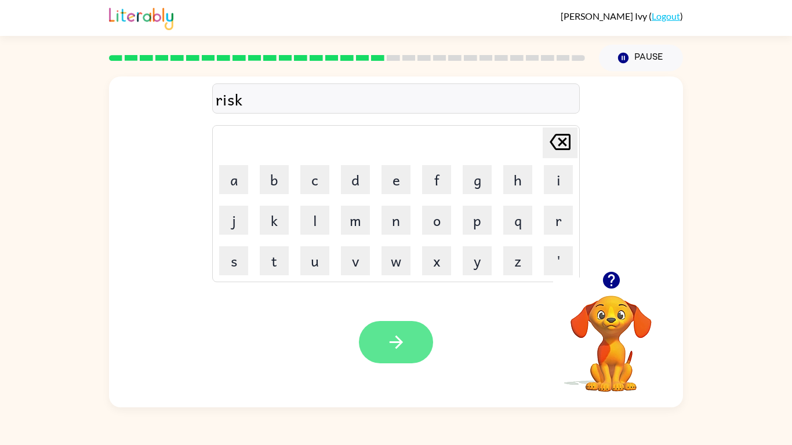
click at [402, 338] on icon "button" at bounding box center [396, 342] width 20 height 20
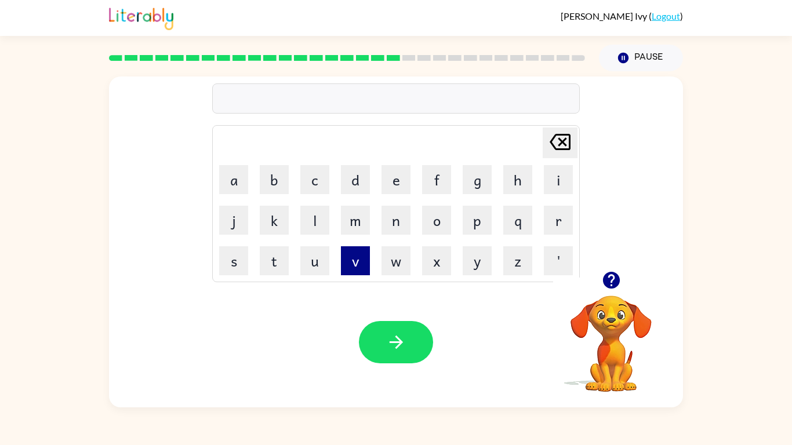
click at [365, 260] on button "v" at bounding box center [355, 260] width 29 height 29
click at [364, 260] on button "v" at bounding box center [355, 260] width 29 height 29
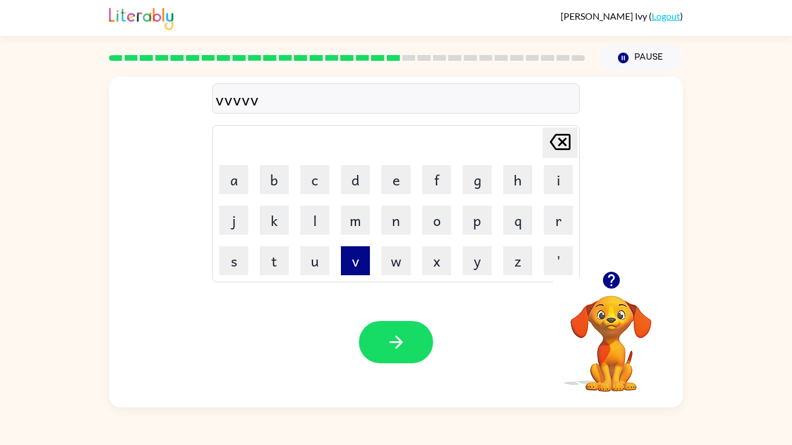
type button "v"
click at [341, 246] on button "v" at bounding box center [355, 260] width 29 height 29
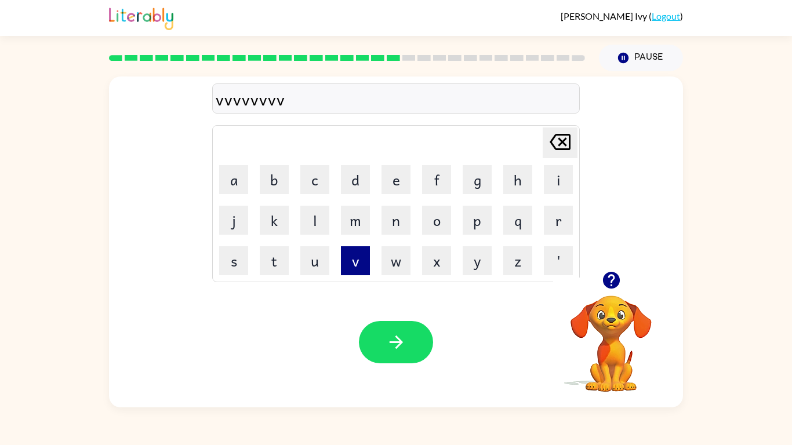
click at [341, 246] on button "v" at bounding box center [355, 260] width 29 height 29
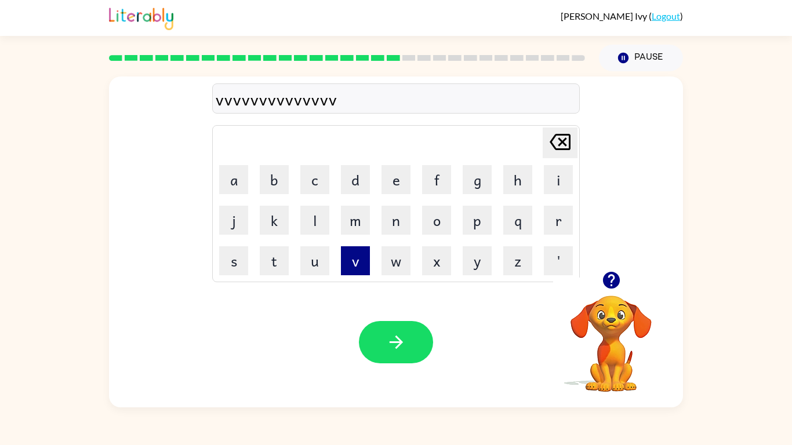
click at [341, 246] on button "v" at bounding box center [355, 260] width 29 height 29
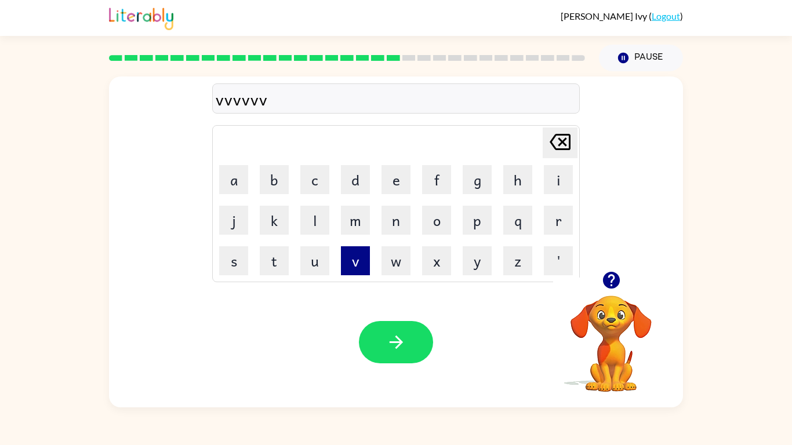
click at [341, 246] on button "v" at bounding box center [355, 260] width 29 height 29
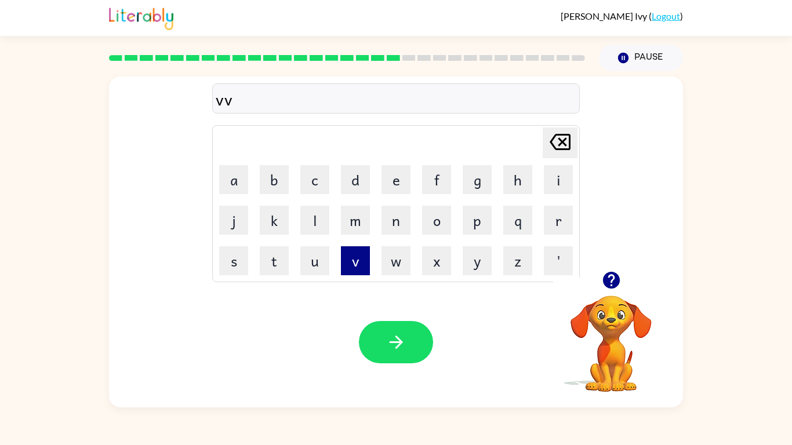
click at [341, 246] on button "v" at bounding box center [355, 260] width 29 height 29
click at [607, 275] on icon "button" at bounding box center [611, 280] width 17 height 17
click at [610, 333] on video "Your browser must support playing .mp4 files to use Literably. Please try using…" at bounding box center [611, 336] width 116 height 116
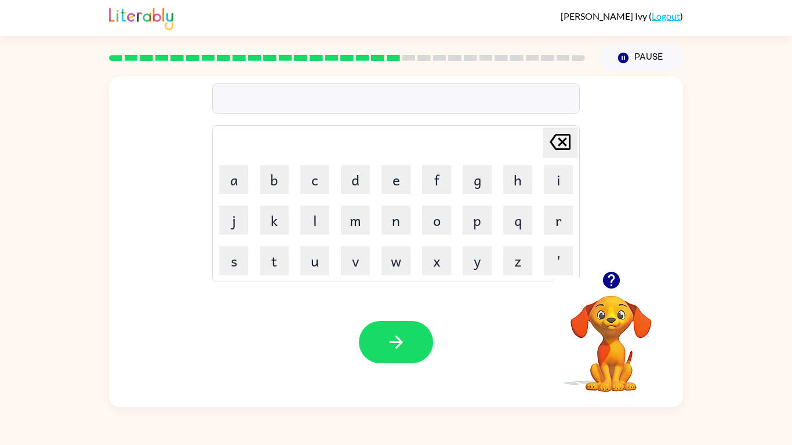
click at [606, 277] on icon "button" at bounding box center [611, 280] width 17 height 17
click at [615, 277] on icon "button" at bounding box center [611, 280] width 17 height 17
click at [204, 190] on div "[PERSON_NAME] last character input a b c d e f g h i j k l m n o p q r s t u v …" at bounding box center [396, 174] width 574 height 195
click at [233, 176] on button "a" at bounding box center [233, 179] width 29 height 29
click at [667, 314] on video "Your browser must support playing .mp4 files to use Literably. Please try using…" at bounding box center [611, 336] width 116 height 116
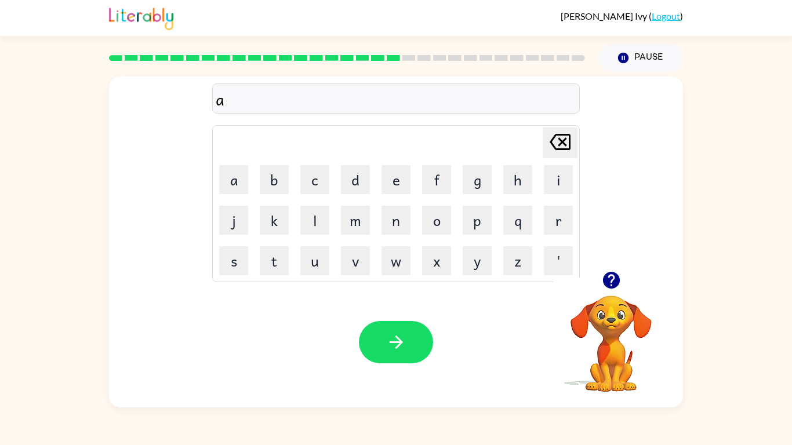
click at [608, 275] on icon "button" at bounding box center [611, 280] width 17 height 17
click at [732, 262] on div "a Delete Delete last character input a b c d e f g h i j k l m n o p q r s t u …" at bounding box center [396, 239] width 792 height 336
click at [721, 262] on div "a Delete Delete last character input a b c d e f g h i j k l m n o p q r s t u …" at bounding box center [396, 239] width 792 height 336
click at [732, 262] on div "a Delete Delete last character input a b c d e f g h i j k l m n o p q r s t u …" at bounding box center [396, 239] width 792 height 336
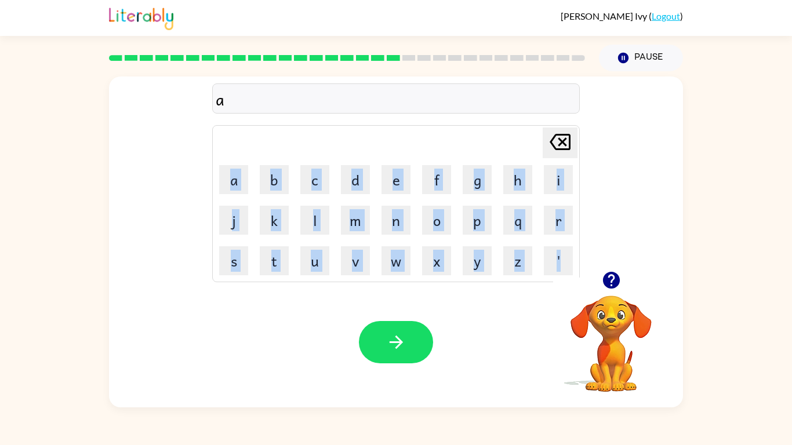
click at [732, 262] on div "a Delete Delete last character input a b c d e f g h i j k l m n o p q r s t u …" at bounding box center [396, 239] width 792 height 336
click at [440, 216] on button "o" at bounding box center [436, 220] width 29 height 29
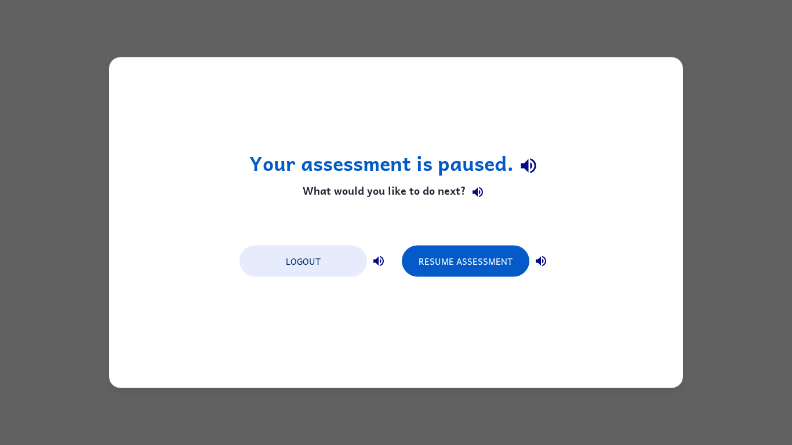
click at [468, 280] on div "Logout Resume Assessment" at bounding box center [396, 260] width 325 height 44
click at [468, 271] on button "Resume Assessment" at bounding box center [466, 261] width 128 height 31
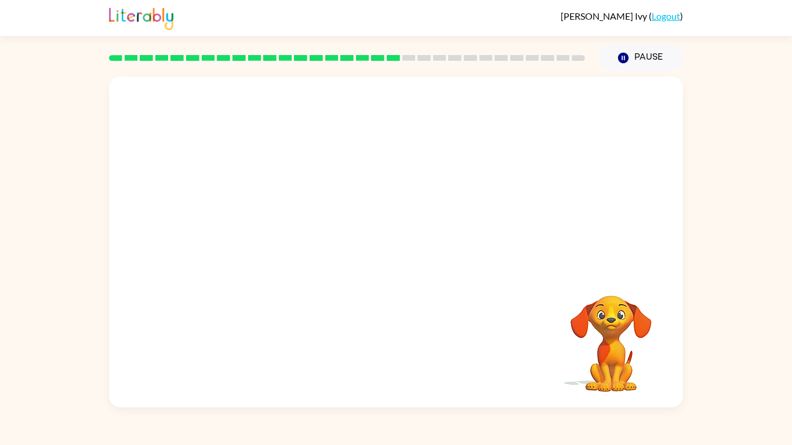
click at [526, 295] on div "Your browser must support playing .mp4 files to use Literably. Please try using…" at bounding box center [396, 242] width 574 height 331
click at [608, 344] on video "Your browser must support playing .mp4 files to use Literably. Please try using…" at bounding box center [611, 336] width 116 height 116
click at [623, 59] on icon "button" at bounding box center [623, 58] width 10 height 10
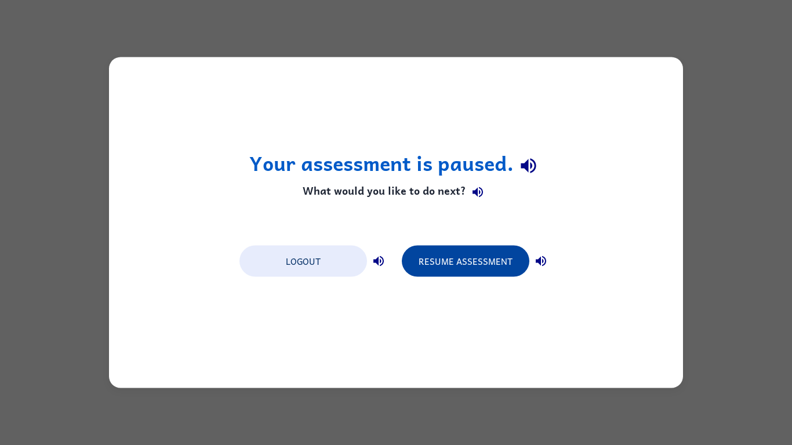
click at [456, 266] on button "Resume Assessment" at bounding box center [466, 261] width 128 height 31
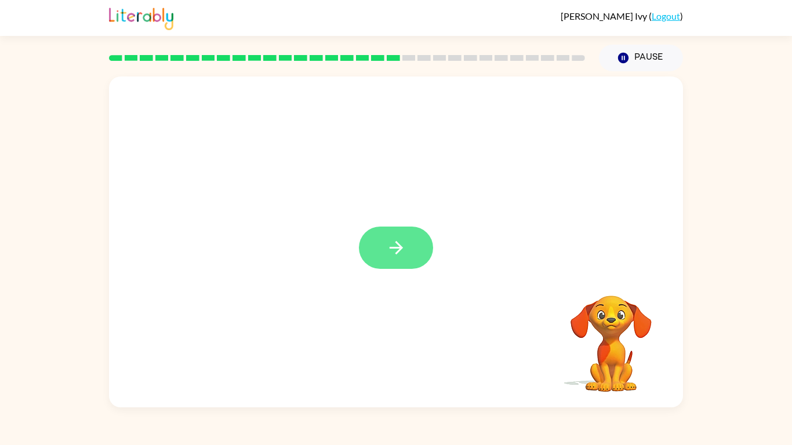
click at [418, 235] on button "button" at bounding box center [396, 248] width 74 height 42
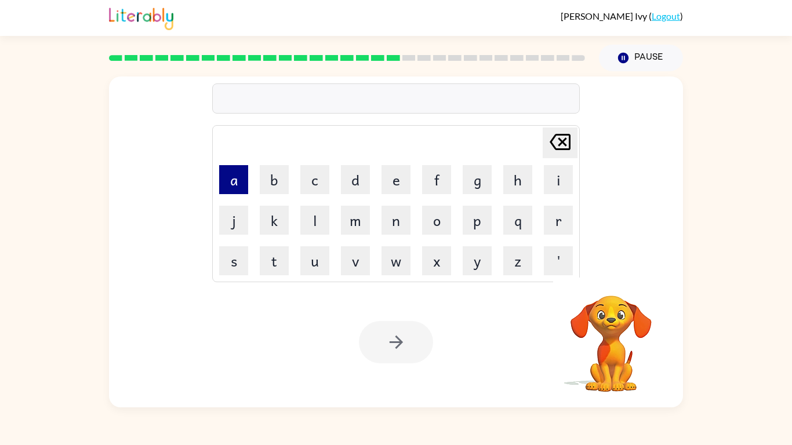
click at [229, 181] on button "a" at bounding box center [233, 179] width 29 height 29
type button "a"
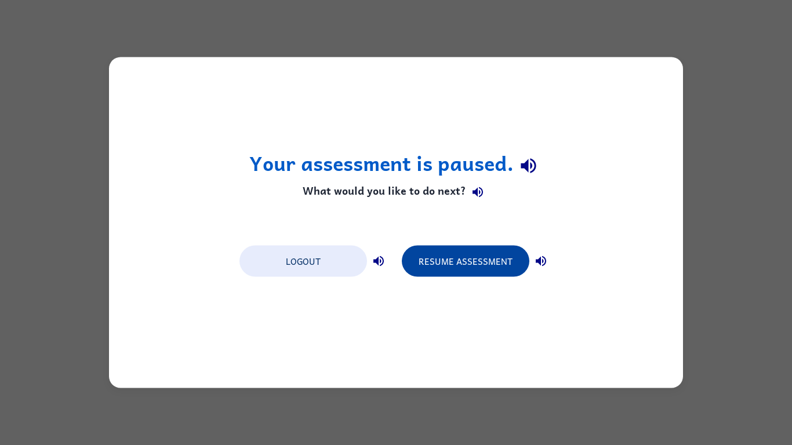
click at [441, 264] on button "Resume Assessment" at bounding box center [466, 261] width 128 height 31
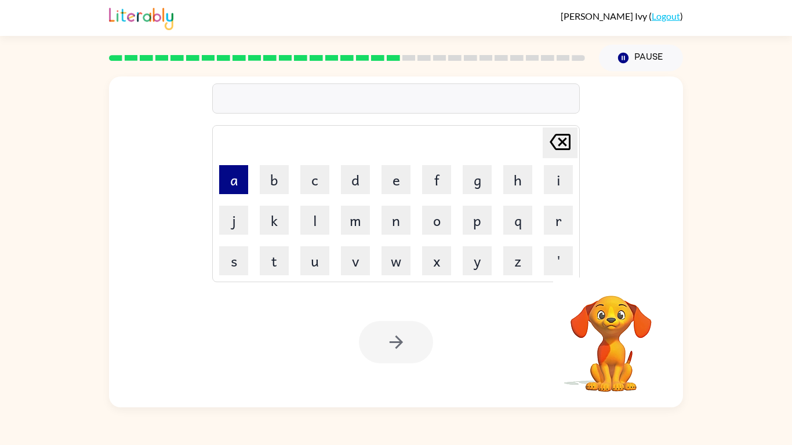
click at [222, 181] on button "a" at bounding box center [233, 179] width 29 height 29
click at [223, 181] on button "a" at bounding box center [233, 179] width 29 height 29
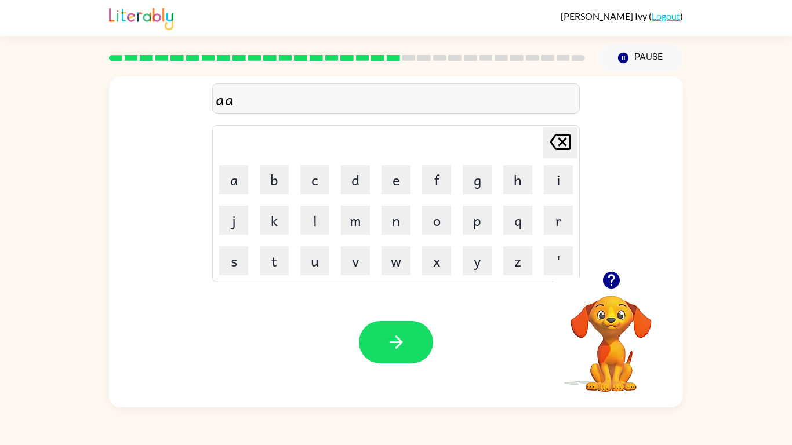
type button "a"
click at [133, 206] on div "[PERSON_NAME] last character input a b c d e f g h i j k l m n o p q r s t u v …" at bounding box center [396, 174] width 574 height 195
click at [242, 176] on button "a" at bounding box center [233, 179] width 29 height 29
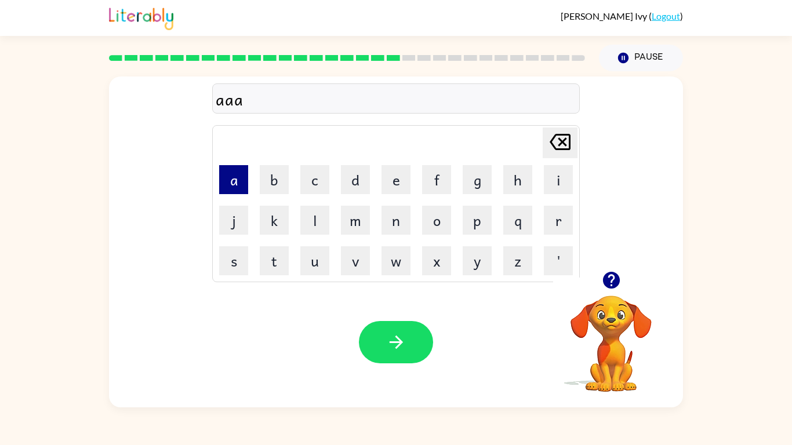
click at [242, 176] on button "a" at bounding box center [233, 179] width 29 height 29
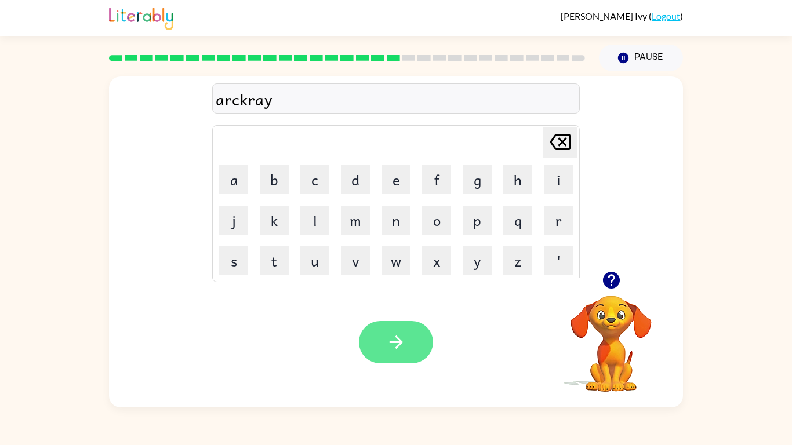
click at [401, 353] on button "button" at bounding box center [396, 342] width 74 height 42
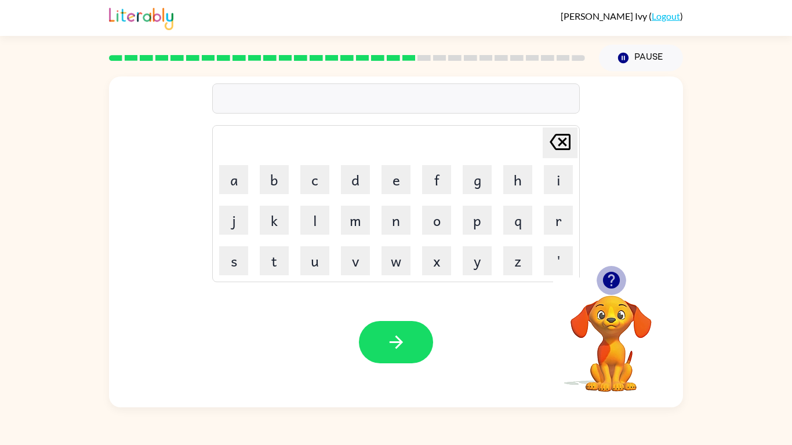
click at [603, 276] on icon "button" at bounding box center [611, 280] width 20 height 20
click at [441, 175] on button "f" at bounding box center [436, 179] width 29 height 29
click at [304, 224] on button "l" at bounding box center [314, 220] width 29 height 29
click at [381, 331] on button "button" at bounding box center [396, 342] width 74 height 42
click at [477, 188] on button "g" at bounding box center [477, 179] width 29 height 29
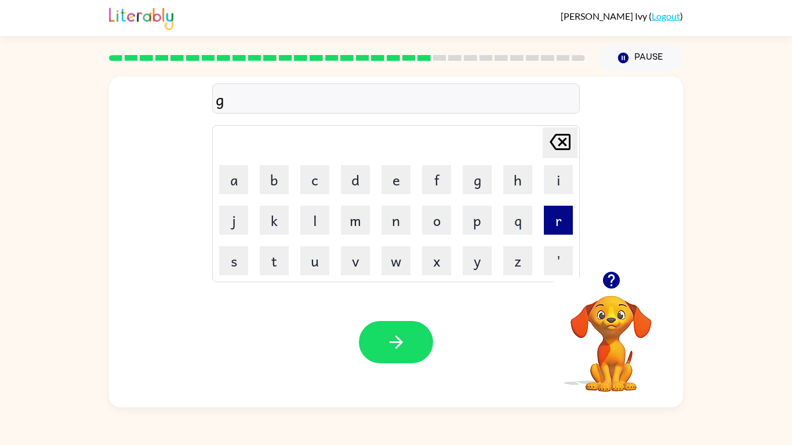
click at [563, 226] on button "r" at bounding box center [558, 220] width 29 height 29
click at [231, 175] on button "a" at bounding box center [233, 179] width 29 height 29
click at [350, 183] on button "d" at bounding box center [355, 179] width 29 height 29
click at [559, 184] on button "i" at bounding box center [558, 179] width 29 height 29
click at [397, 227] on button "n" at bounding box center [396, 220] width 29 height 29
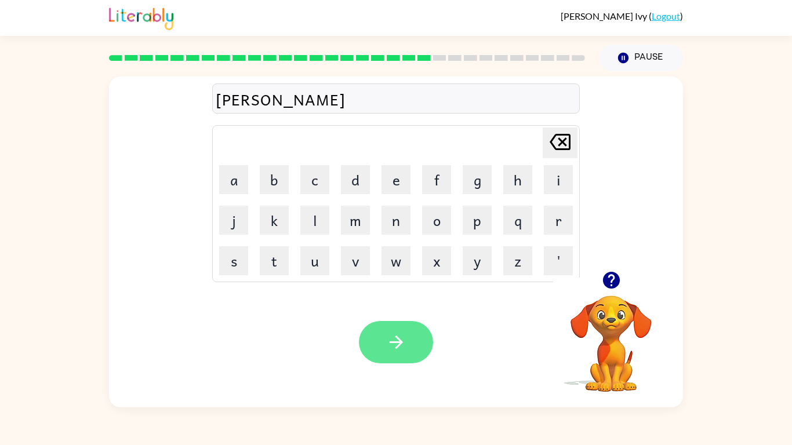
click at [392, 333] on icon "button" at bounding box center [396, 342] width 20 height 20
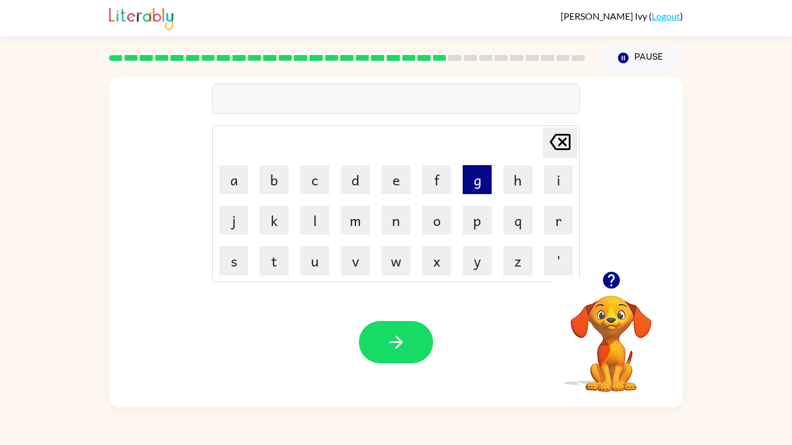
click at [482, 189] on button "g" at bounding box center [477, 179] width 29 height 29
click at [609, 273] on icon "button" at bounding box center [611, 280] width 17 height 17
click at [572, 143] on icon "[PERSON_NAME] last character input" at bounding box center [560, 142] width 28 height 28
click at [614, 278] on icon "button" at bounding box center [611, 280] width 20 height 20
click at [242, 268] on button "s" at bounding box center [233, 260] width 29 height 29
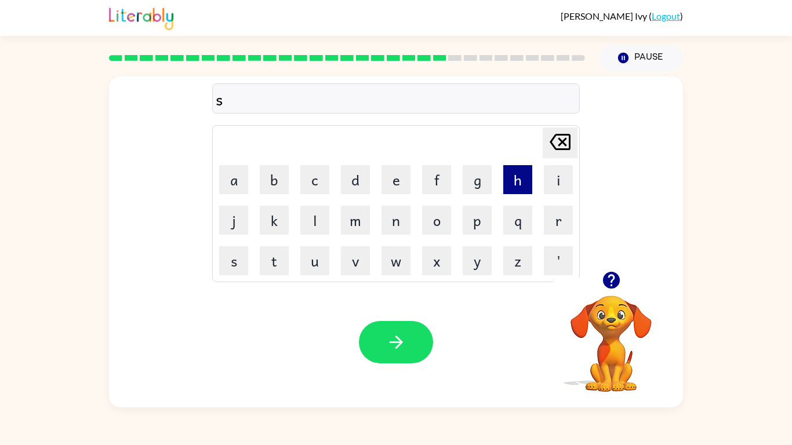
click at [514, 184] on button "h" at bounding box center [517, 179] width 29 height 29
click at [281, 266] on button "t" at bounding box center [274, 260] width 29 height 29
click at [228, 170] on button "a" at bounding box center [233, 179] width 29 height 29
click at [401, 226] on button "n" at bounding box center [396, 220] width 29 height 29
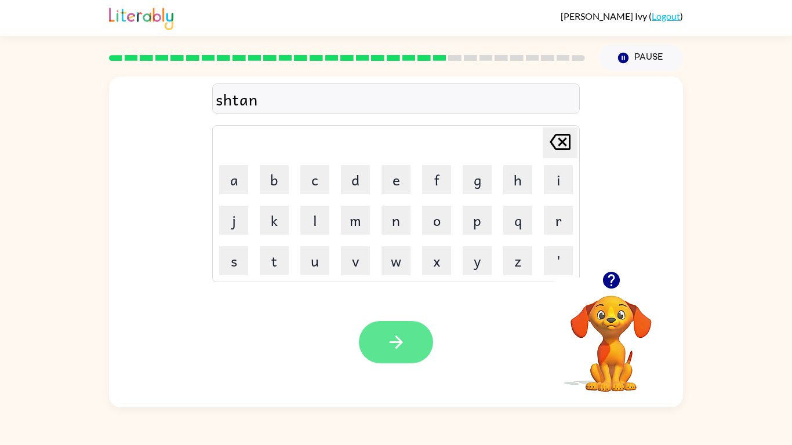
click at [400, 349] on icon "button" at bounding box center [396, 342] width 20 height 20
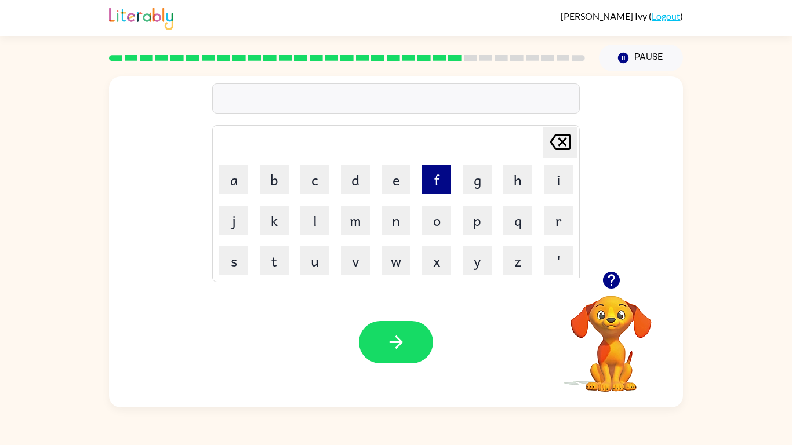
click at [437, 184] on button "f" at bounding box center [436, 179] width 29 height 29
click at [435, 216] on button "o" at bounding box center [436, 220] width 29 height 29
click at [552, 222] on button "r" at bounding box center [558, 220] width 29 height 29
click at [386, 263] on button "w" at bounding box center [396, 260] width 29 height 29
click at [383, 179] on button "e" at bounding box center [396, 179] width 29 height 29
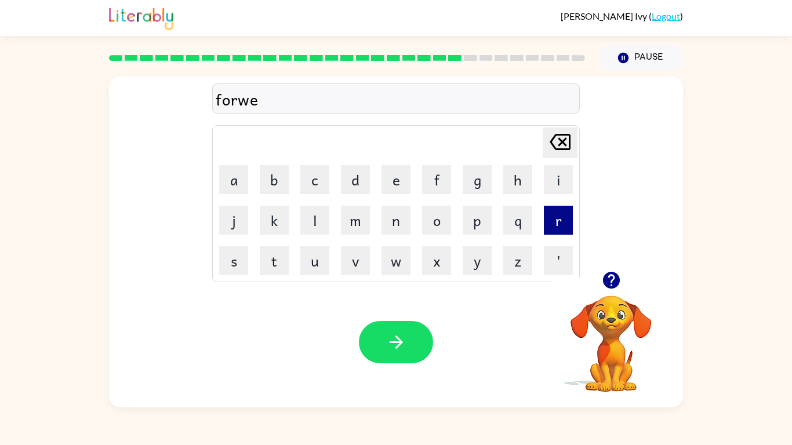
click at [554, 209] on button "r" at bounding box center [558, 220] width 29 height 29
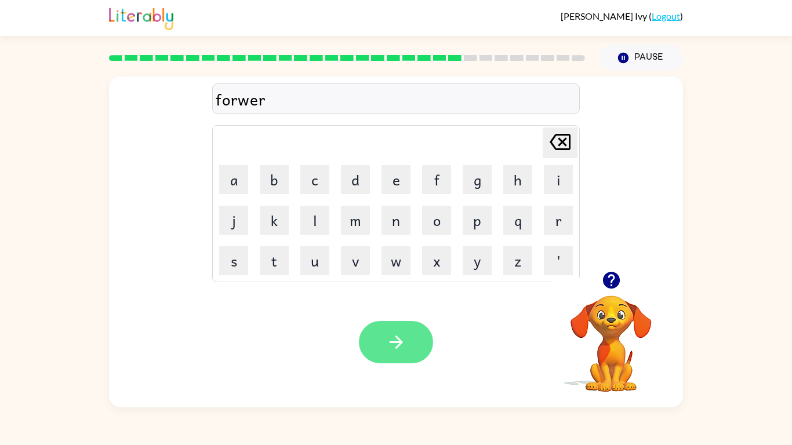
click at [402, 353] on button "button" at bounding box center [396, 342] width 74 height 42
